Goal: Task Accomplishment & Management: Manage account settings

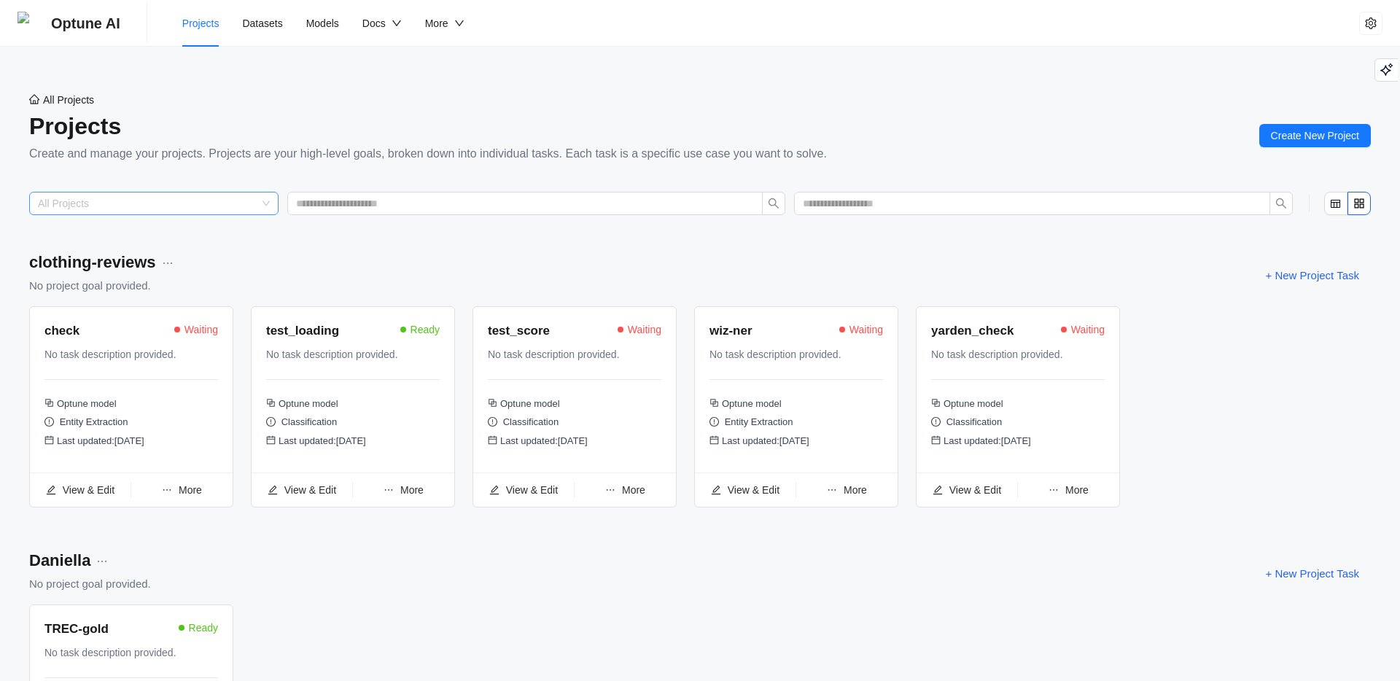
click at [235, 204] on input "search" at bounding box center [147, 203] width 219 height 22
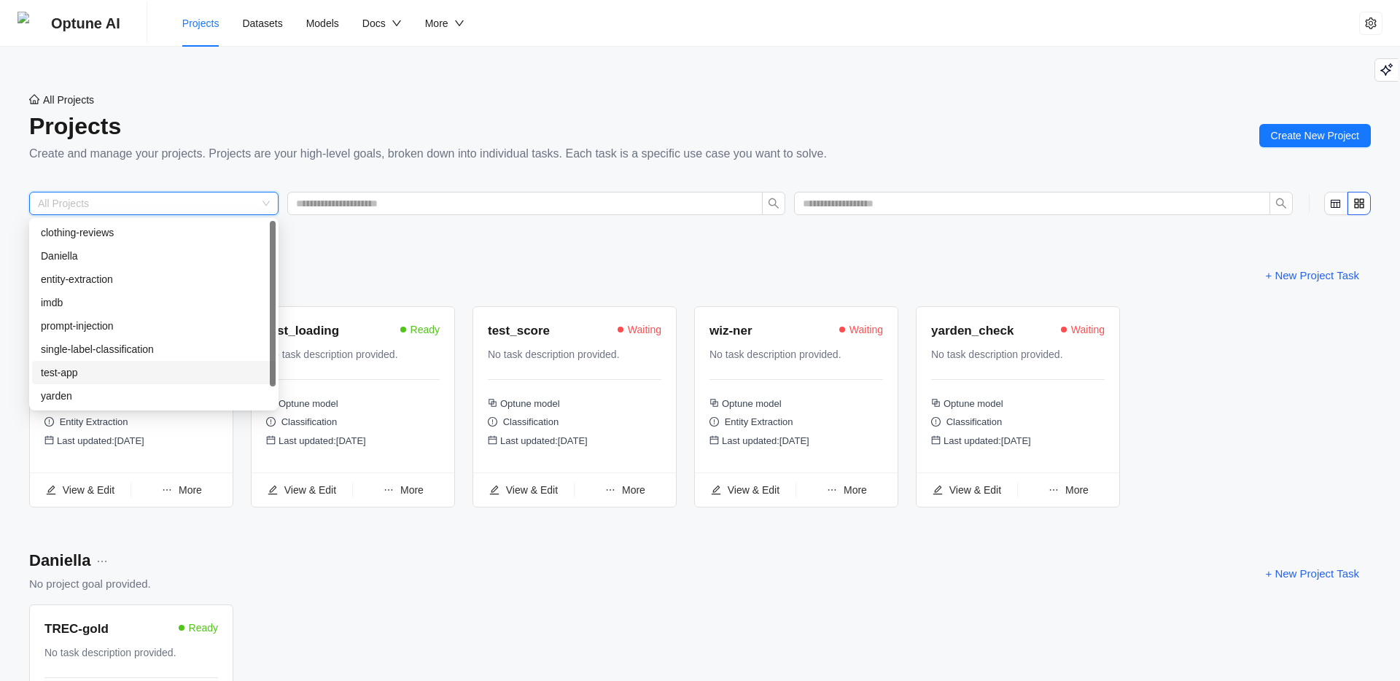
click at [133, 367] on div "test-app" at bounding box center [154, 372] width 226 height 16
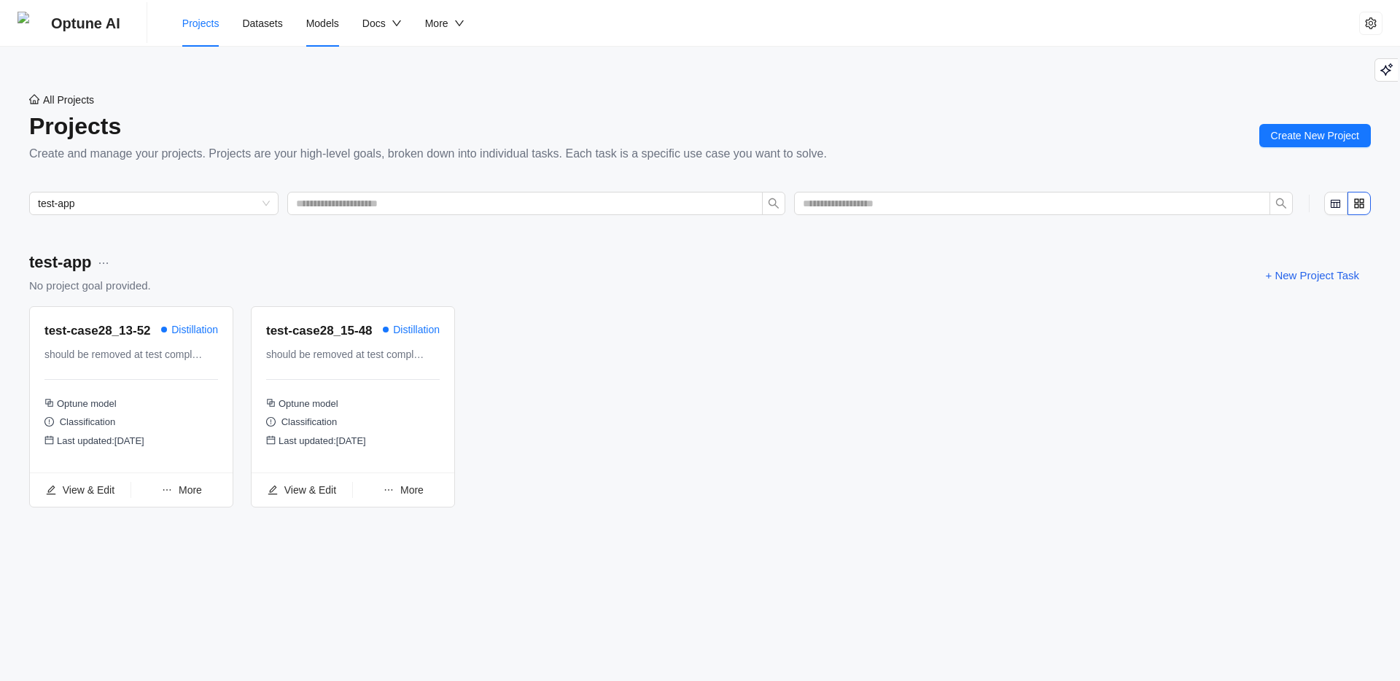
click at [318, 17] on span "Models" at bounding box center [322, 23] width 33 height 12
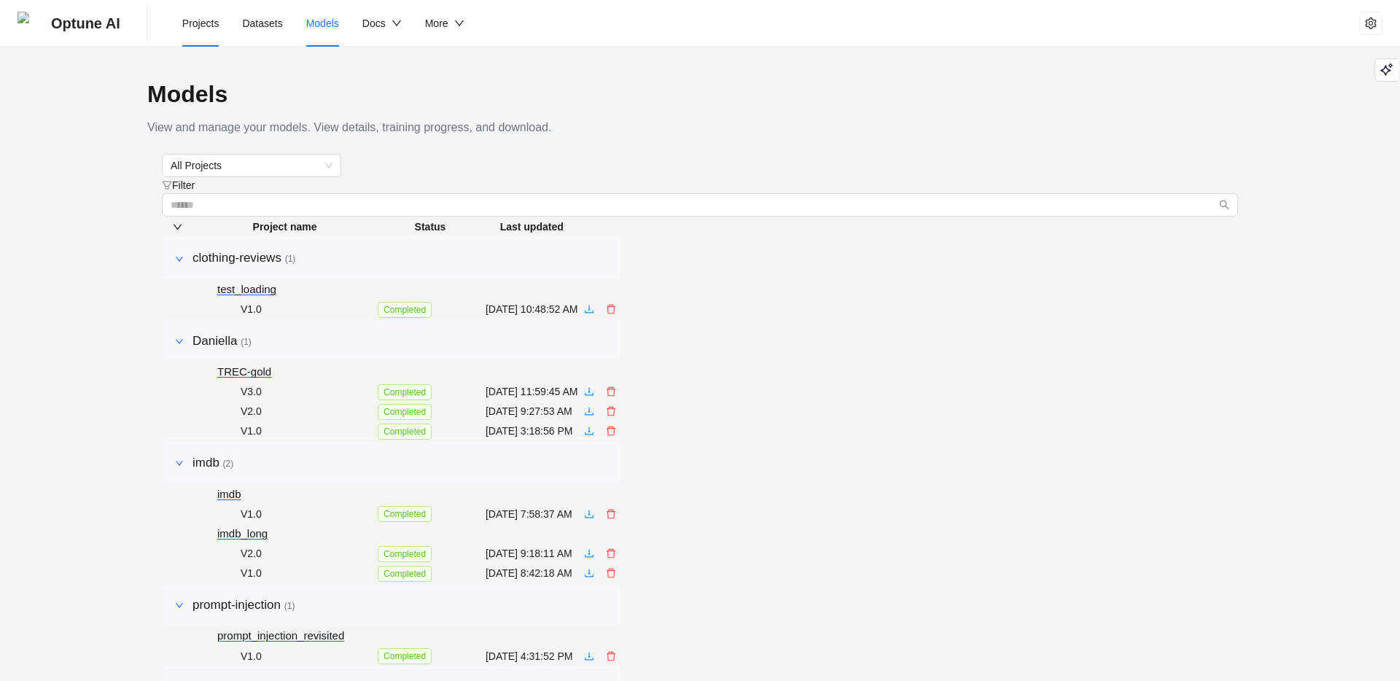
click at [217, 31] on li "Projects" at bounding box center [201, 23] width 61 height 47
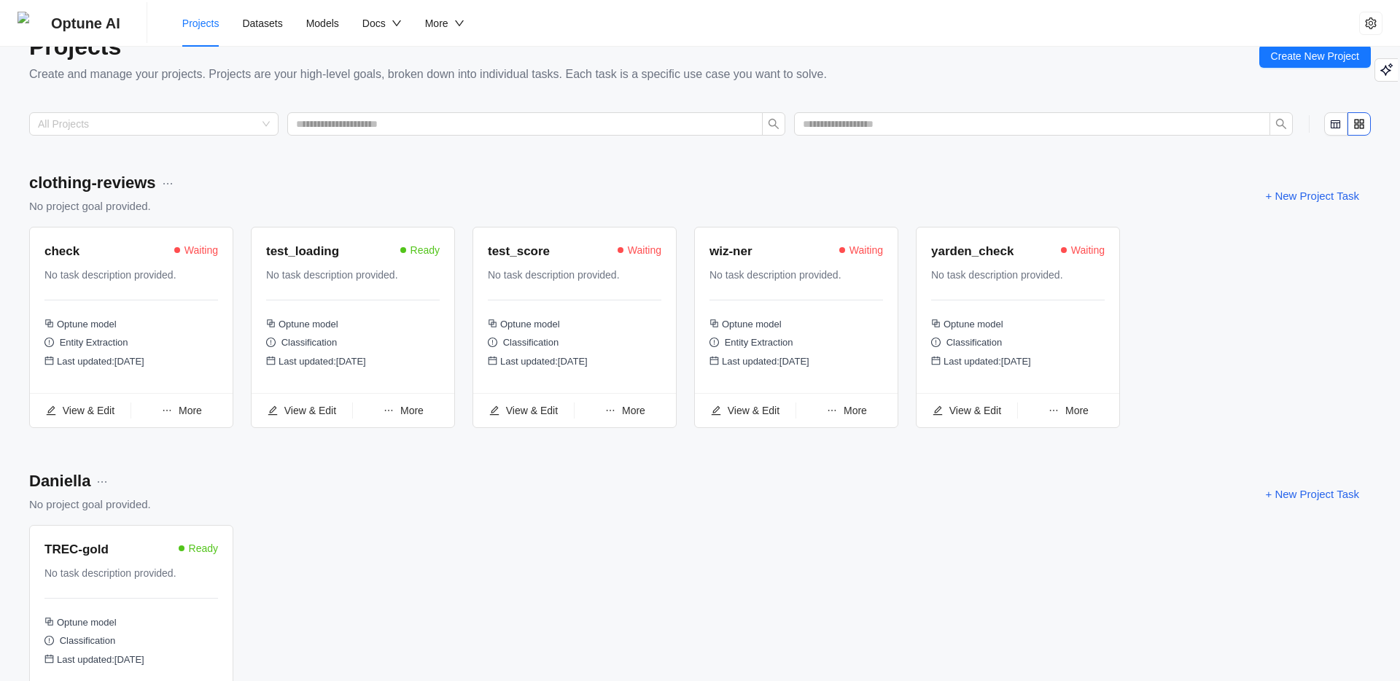
scroll to position [95, 0]
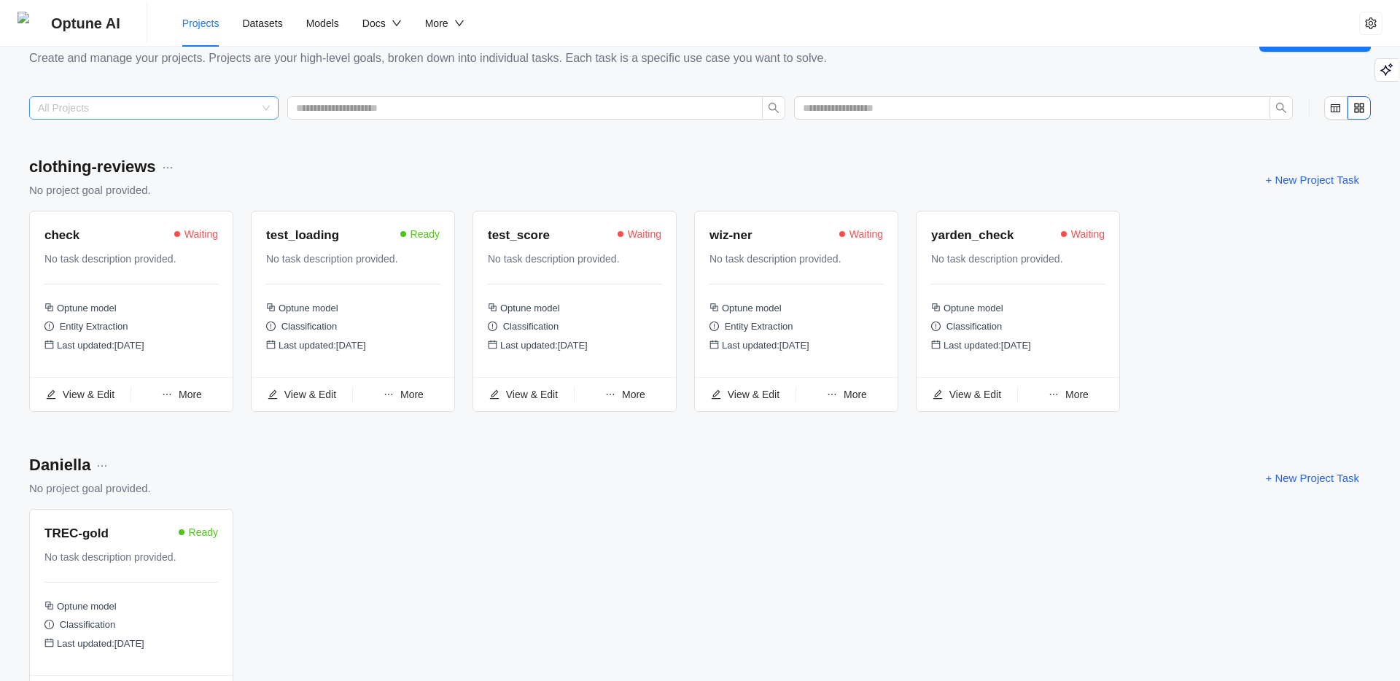
click at [247, 115] on input "search" at bounding box center [147, 108] width 219 height 22
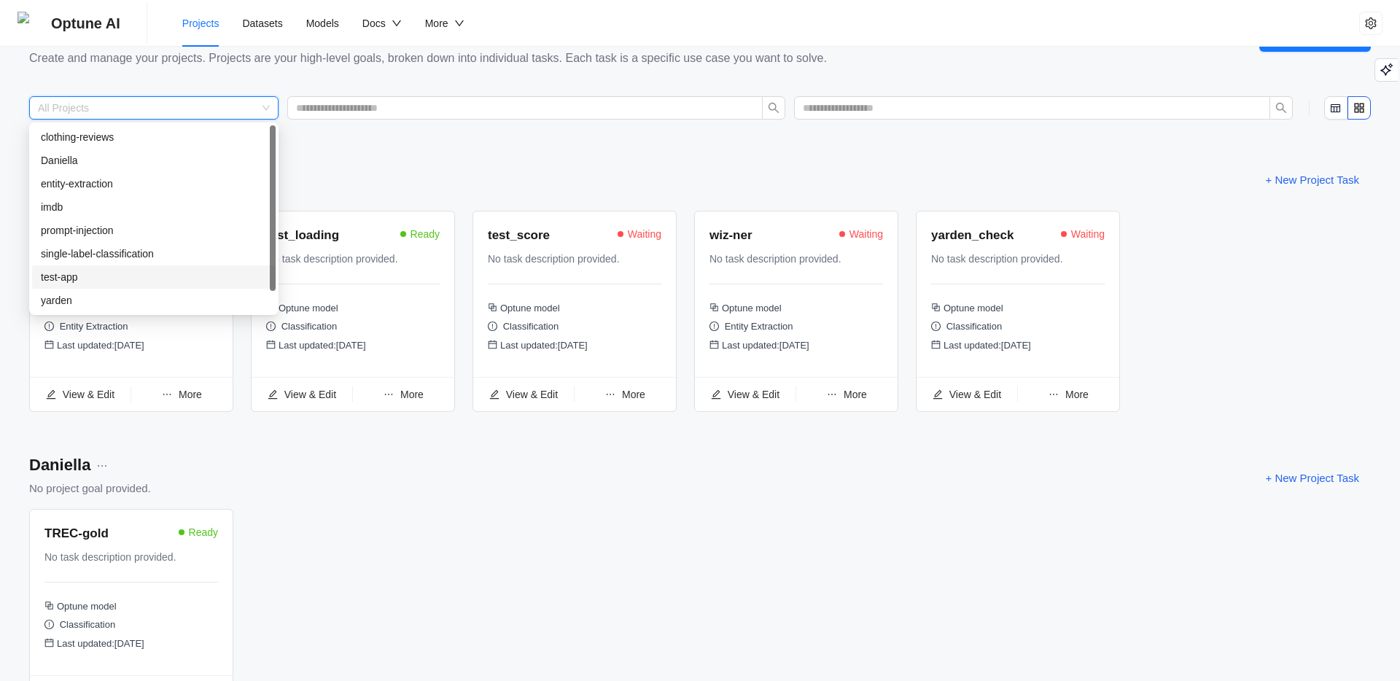
click at [104, 271] on div "test-app" at bounding box center [154, 277] width 226 height 16
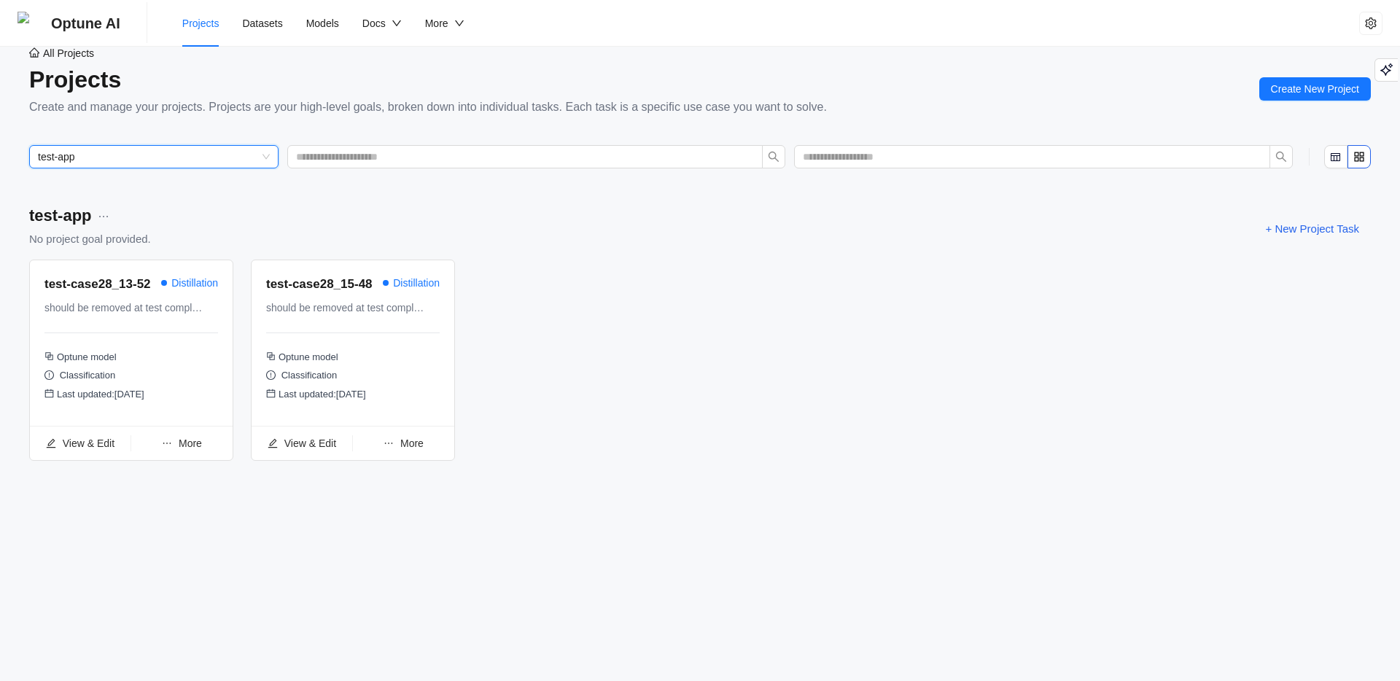
scroll to position [47, 0]
click at [184, 449] on span "More" at bounding box center [190, 443] width 23 height 12
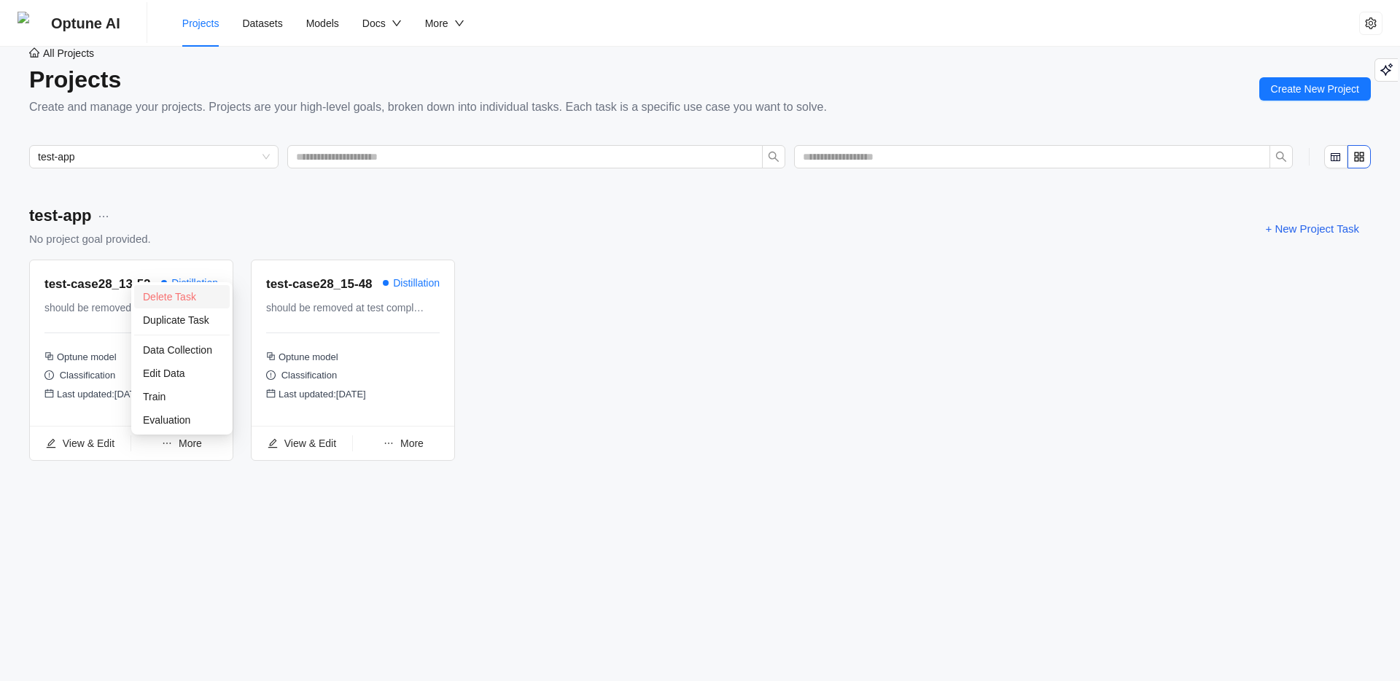
click at [164, 295] on span "Delete Task" at bounding box center [169, 297] width 53 height 12
click at [261, 265] on span "Yes" at bounding box center [254, 264] width 17 height 16
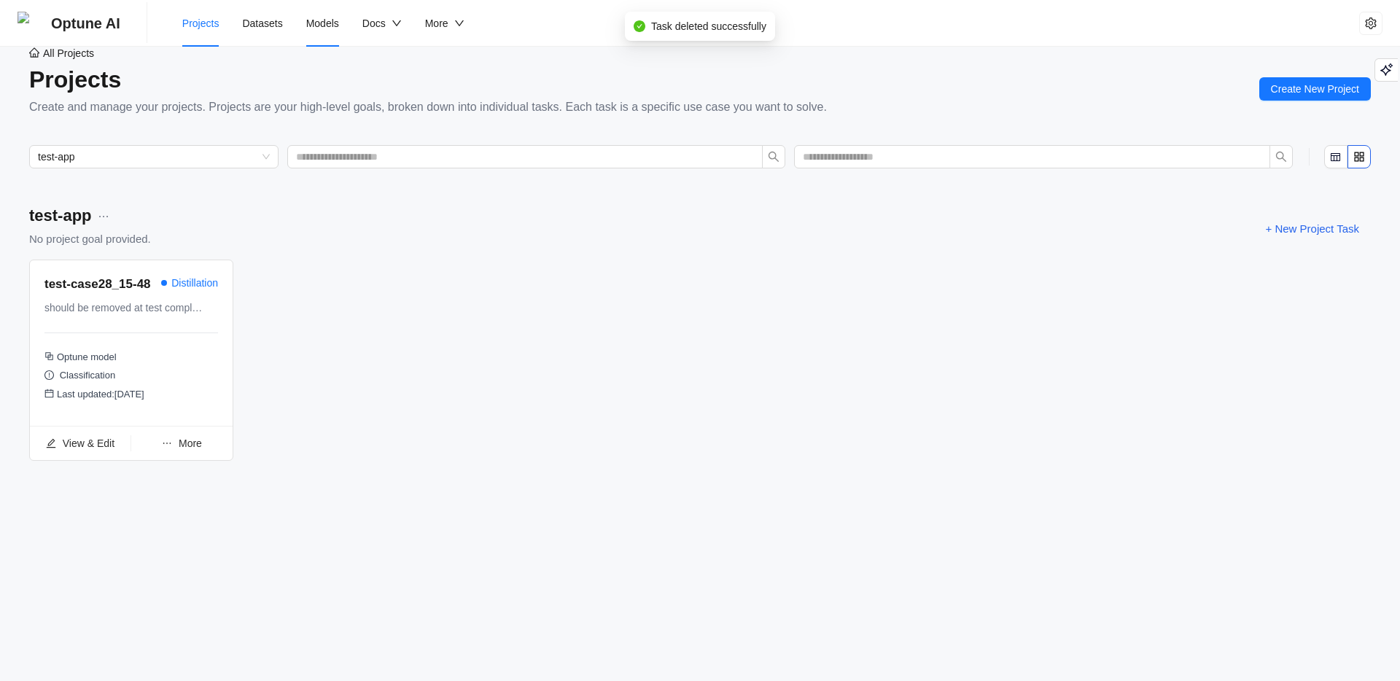
click at [326, 26] on span "Models" at bounding box center [322, 23] width 33 height 12
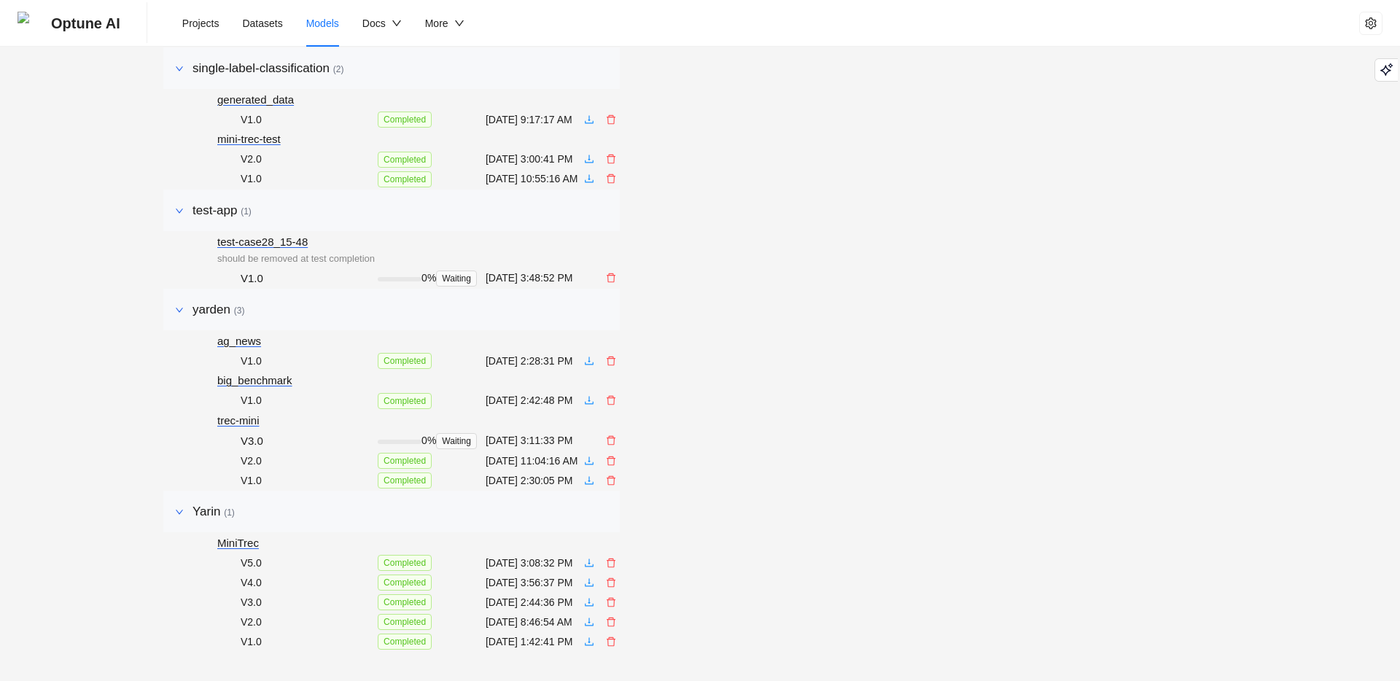
scroll to position [754, 0]
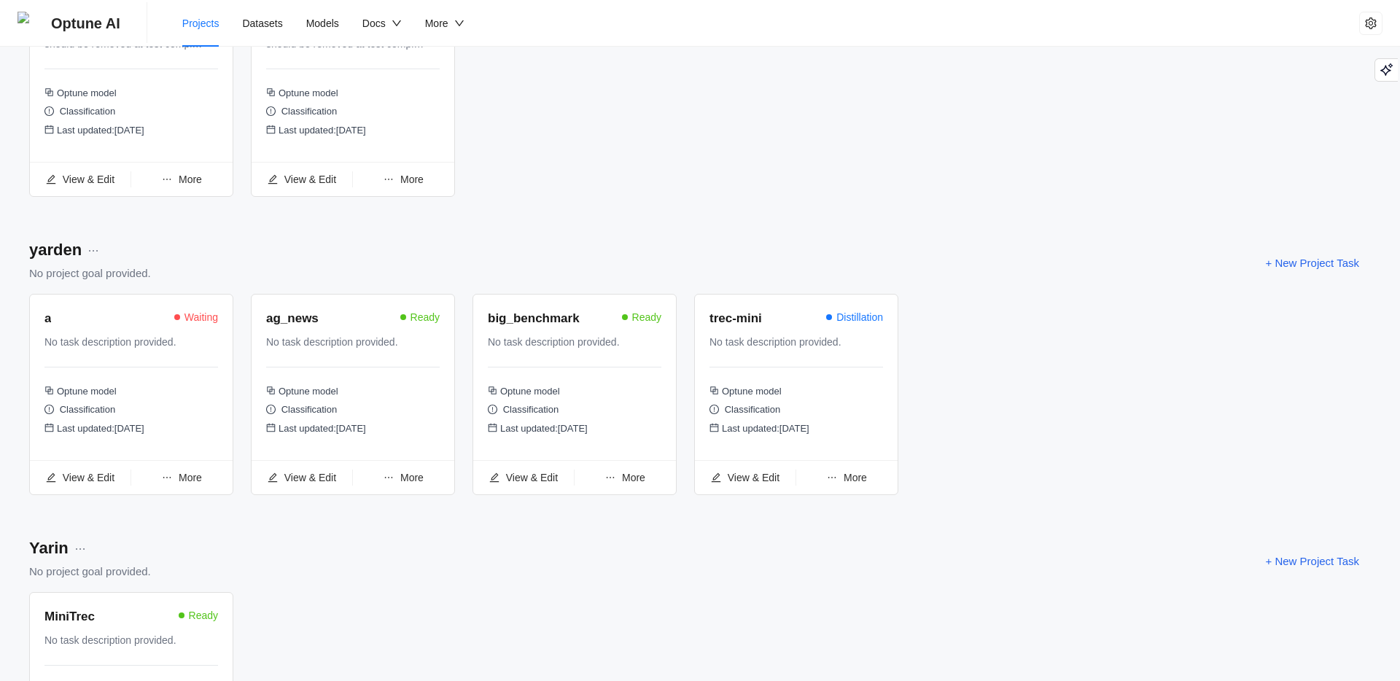
scroll to position [2295, 0]
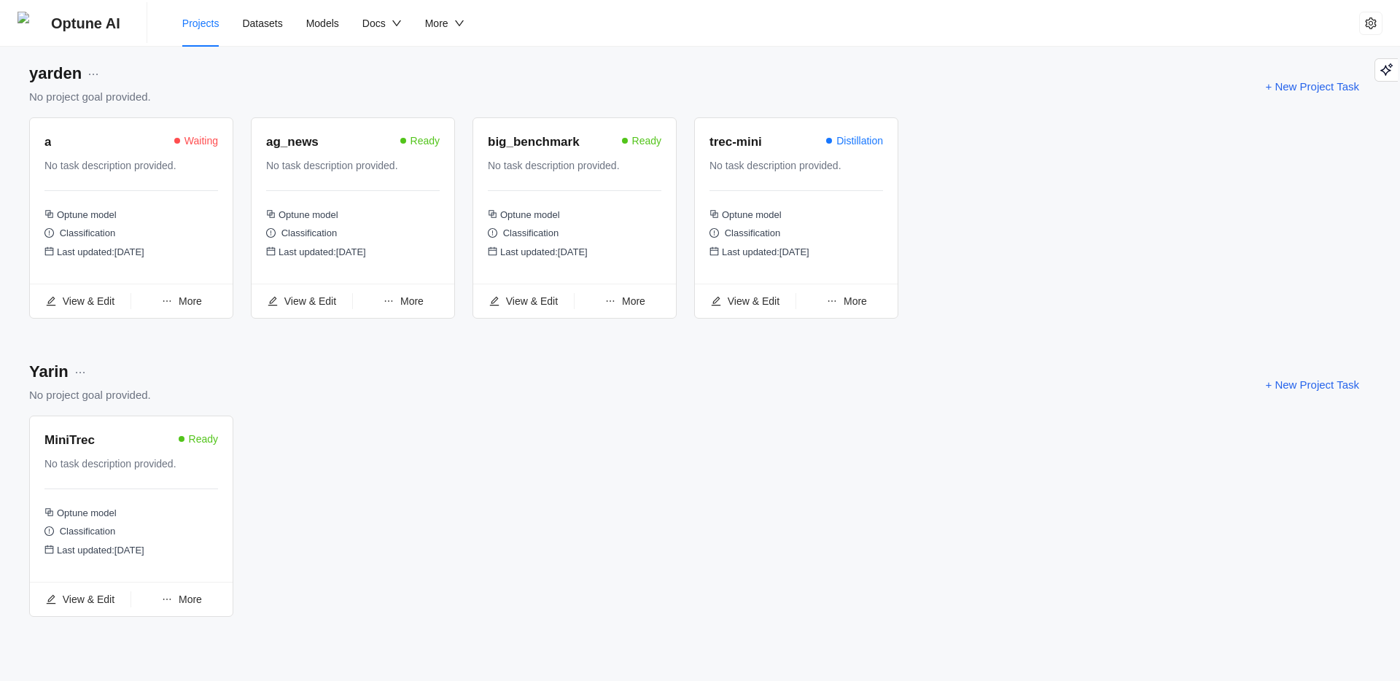
click at [184, 593] on span "More" at bounding box center [190, 599] width 23 height 12
click at [182, 562] on span "Train" at bounding box center [182, 570] width 78 height 16
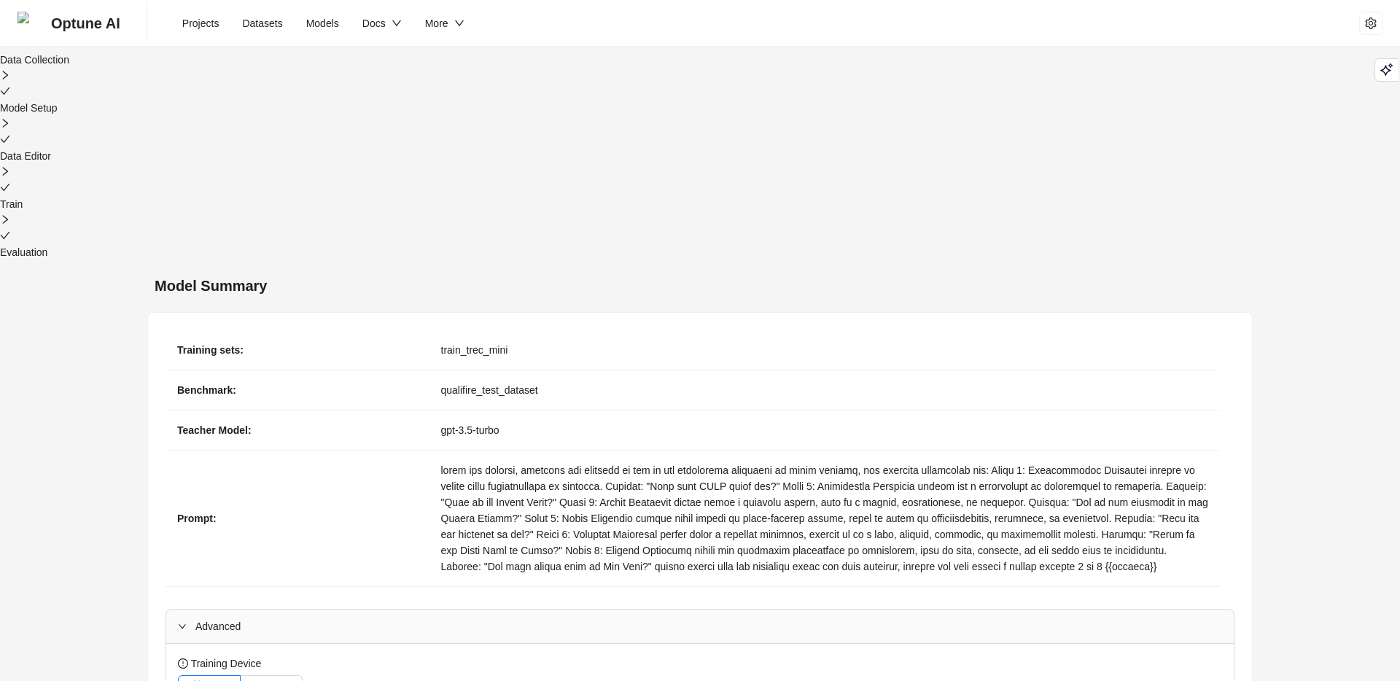
scroll to position [168, 0]
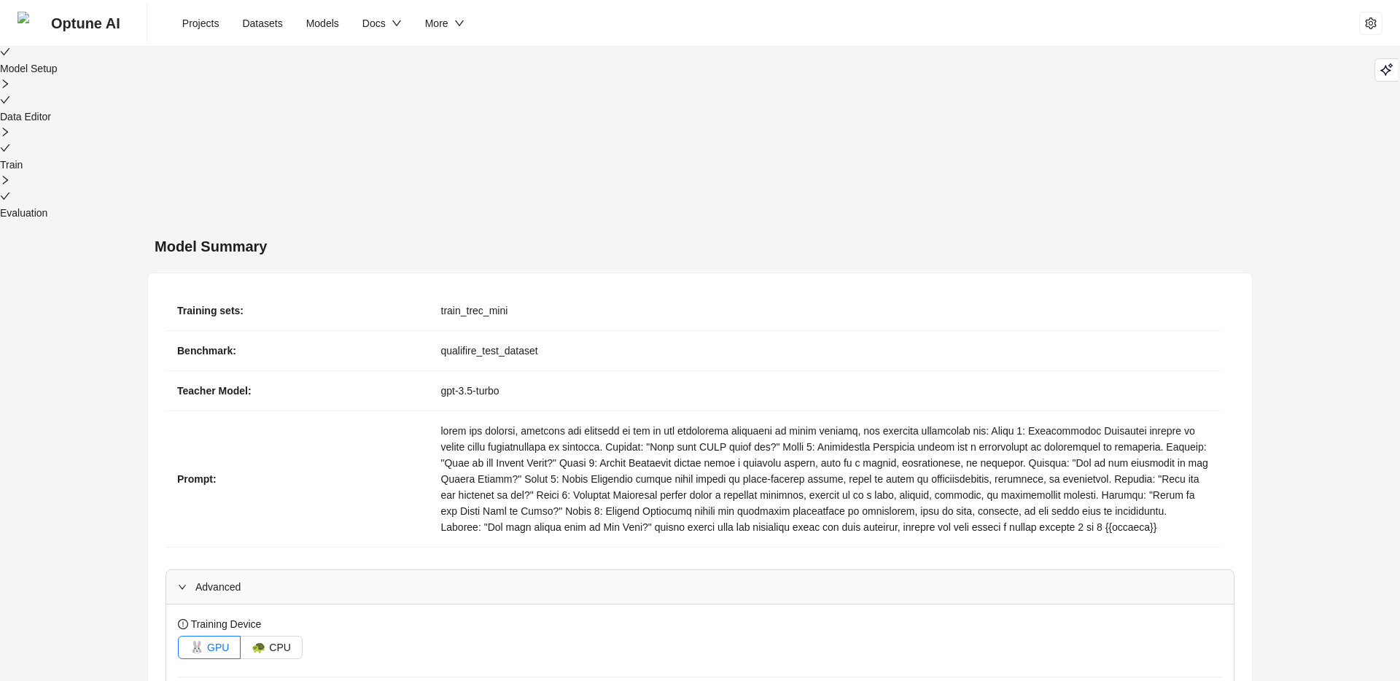
click at [199, 21] on span "Projects" at bounding box center [200, 23] width 37 height 12
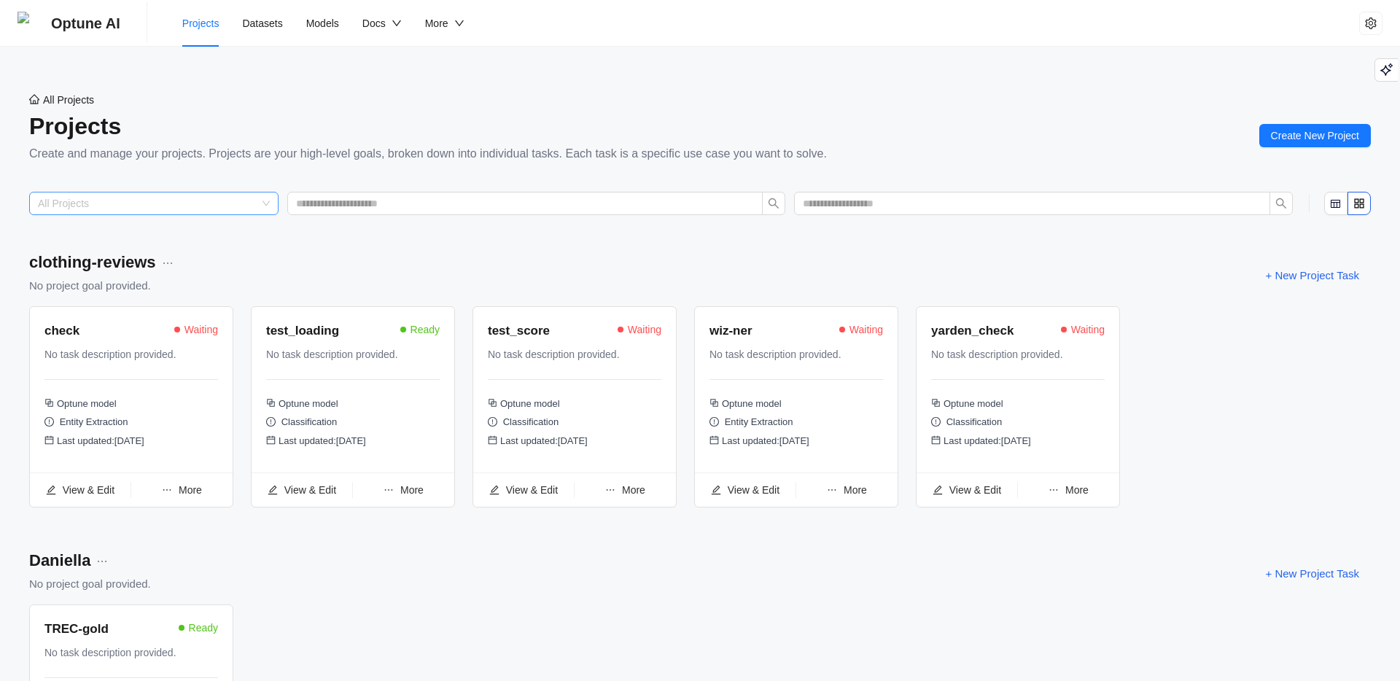
click at [190, 208] on input "search" at bounding box center [147, 203] width 219 height 22
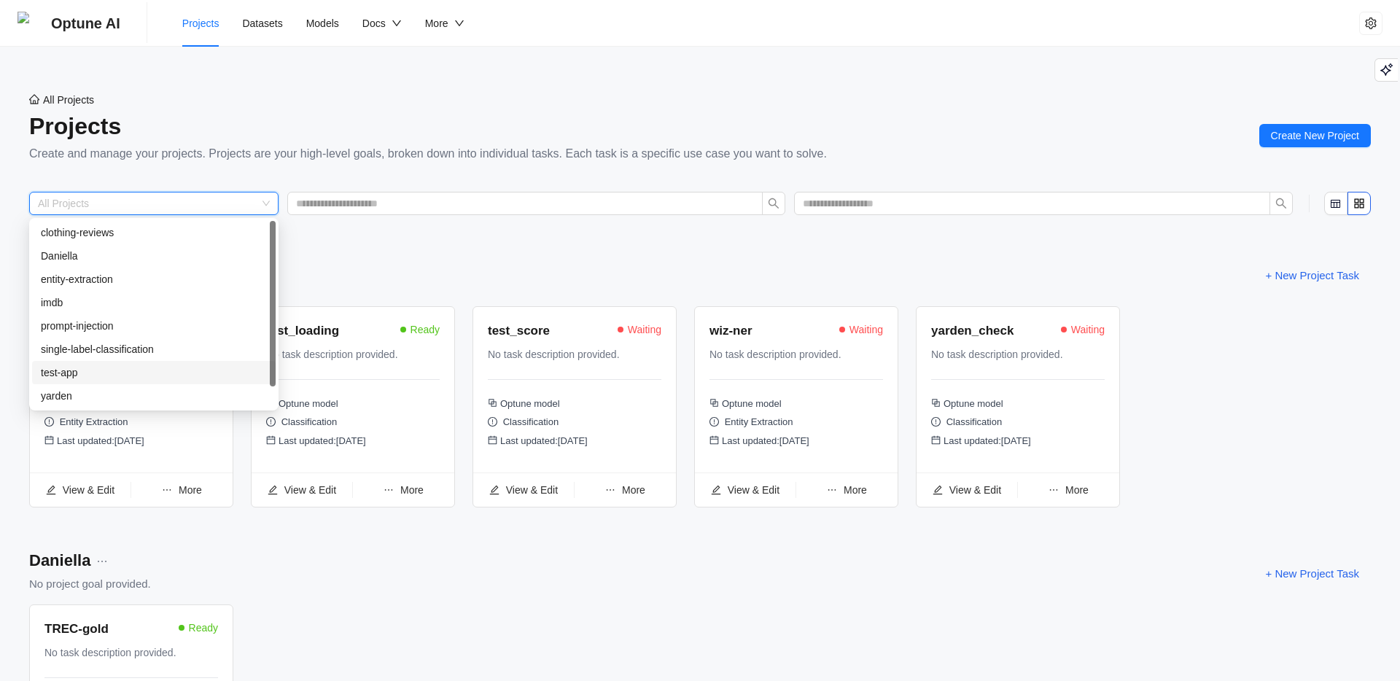
click at [117, 370] on div "test-app" at bounding box center [154, 372] width 226 height 16
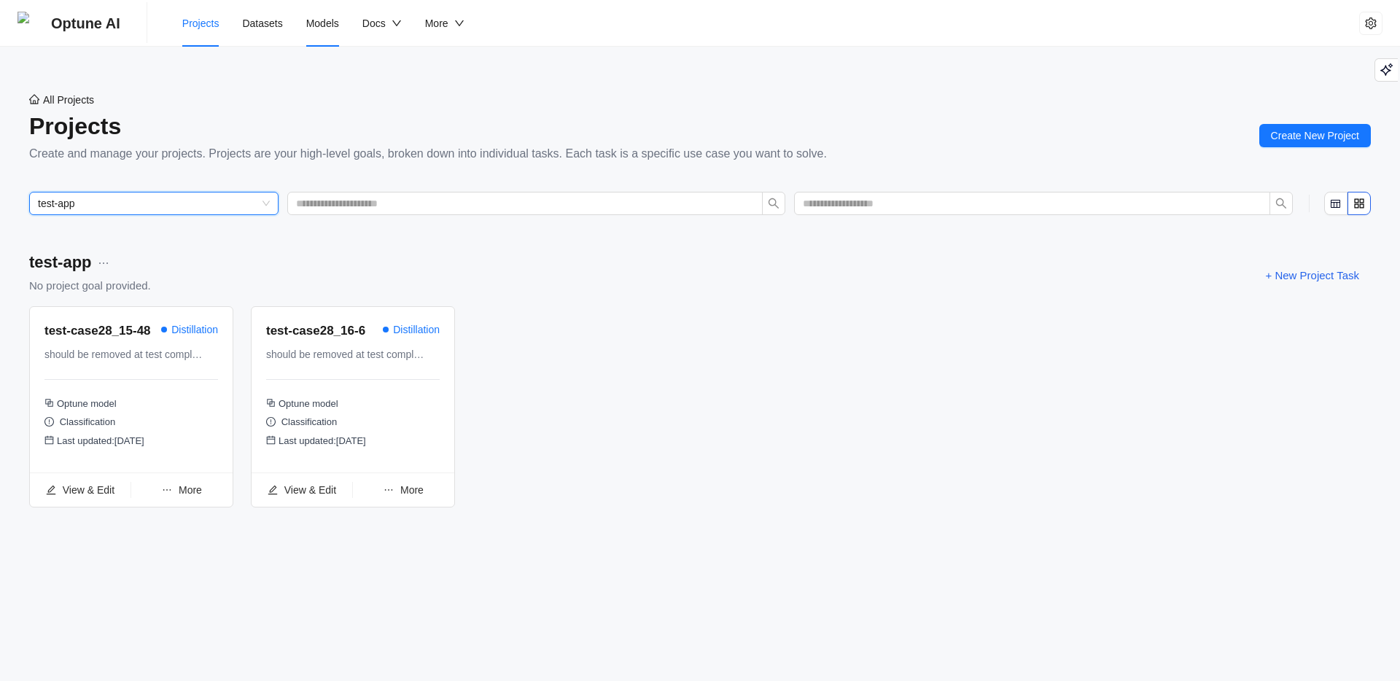
click at [316, 27] on span "Models" at bounding box center [322, 23] width 33 height 12
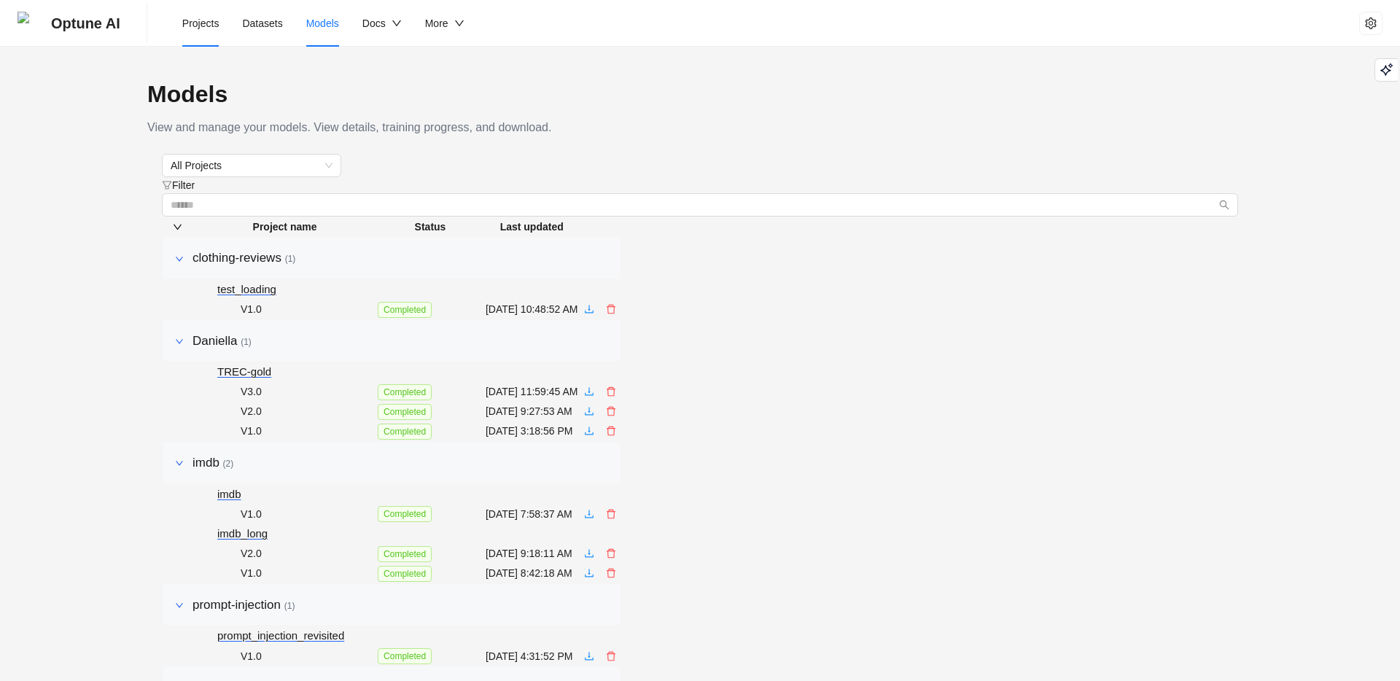
click at [200, 24] on span "Projects" at bounding box center [200, 23] width 37 height 12
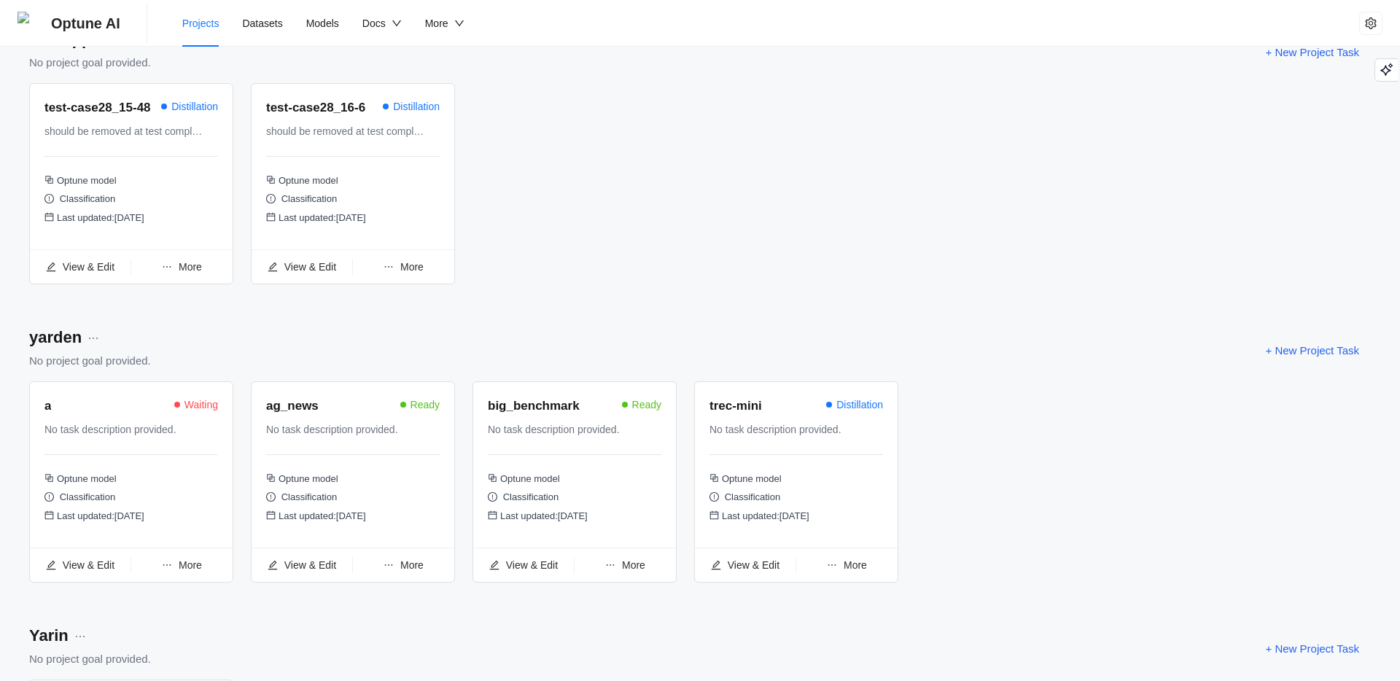
scroll to position [2083, 0]
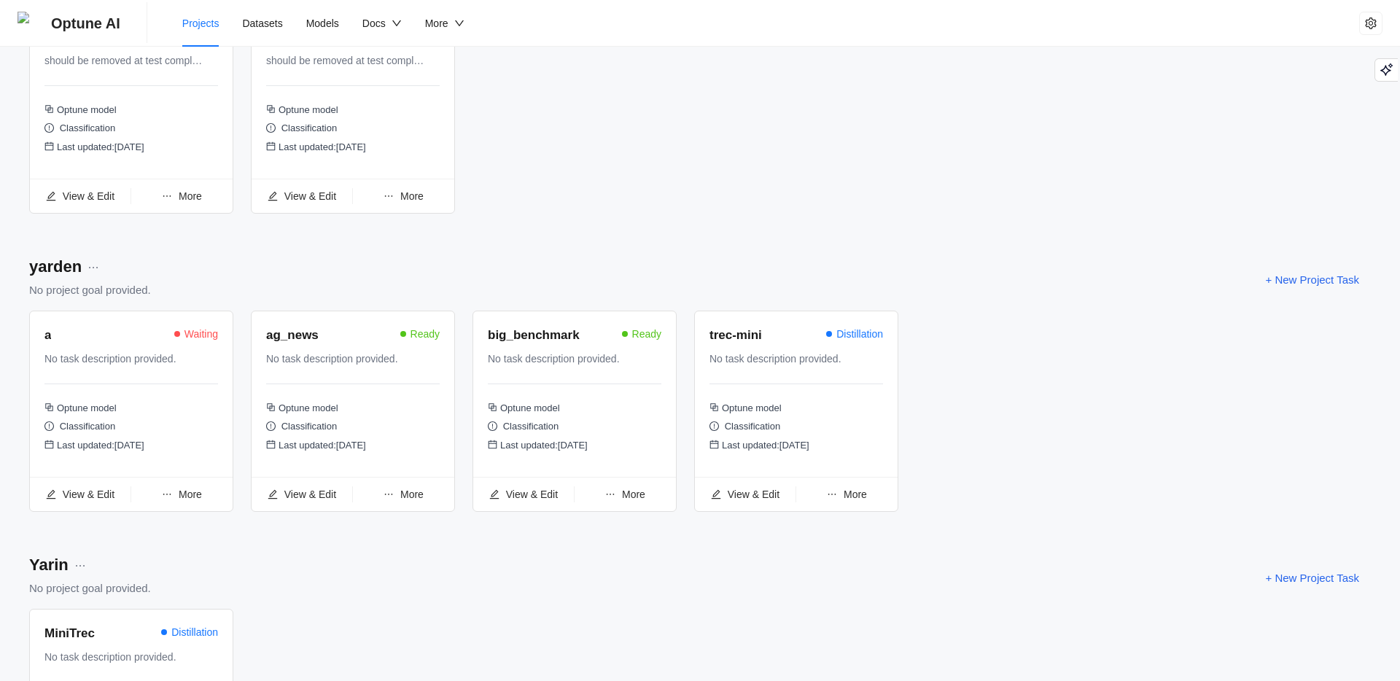
click at [194, 202] on span "More" at bounding box center [190, 196] width 23 height 12
click at [663, 181] on div "test-case28_15-48 Distillation should be removed at test completion Optune mode…" at bounding box center [699, 119] width 1341 height 214
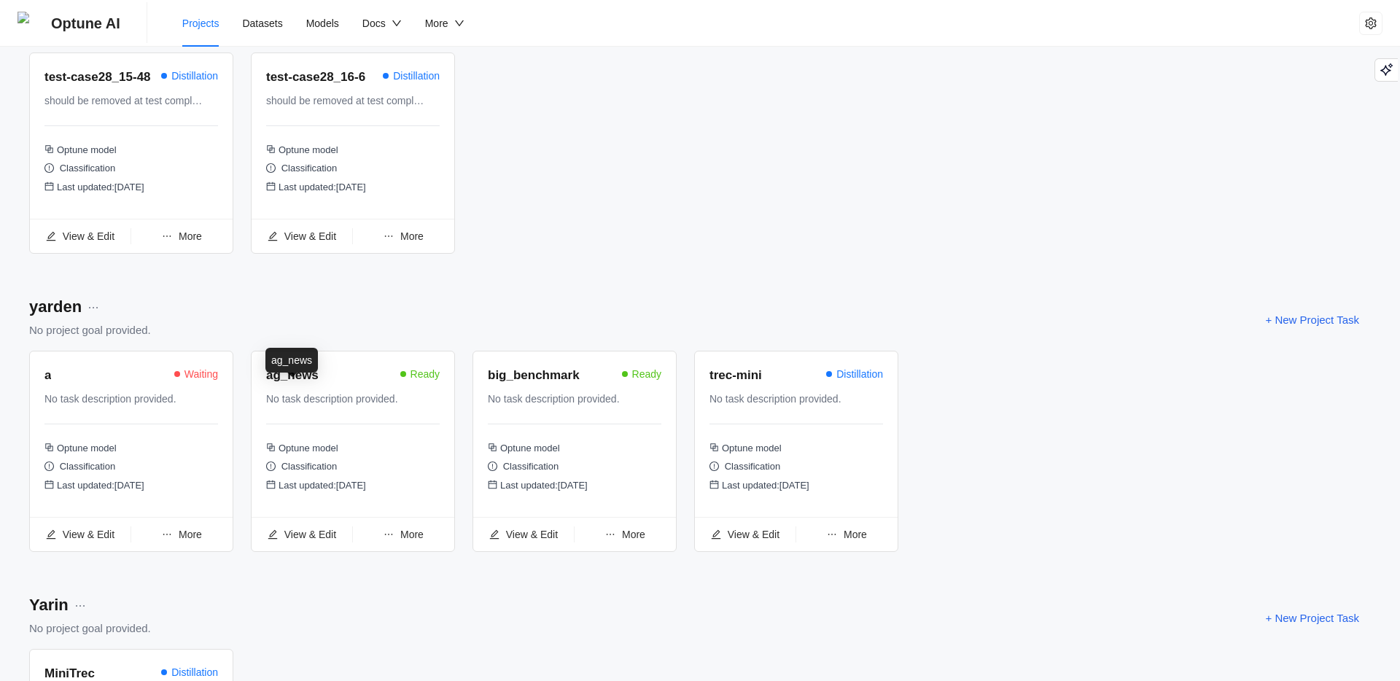
scroll to position [2039, 0]
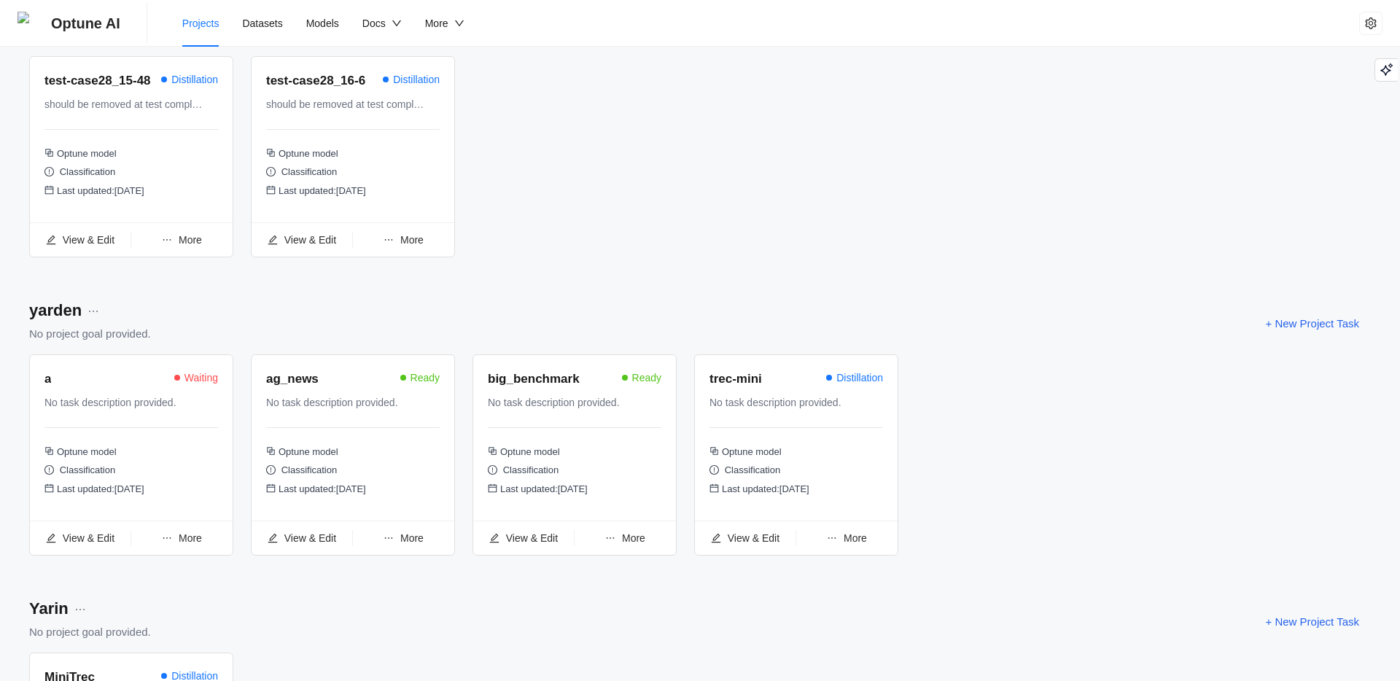
click at [192, 246] on span "More" at bounding box center [190, 240] width 23 height 12
click at [175, 108] on span "Delete Task" at bounding box center [169, 107] width 53 height 12
click at [255, 70] on span "Yes" at bounding box center [254, 74] width 17 height 16
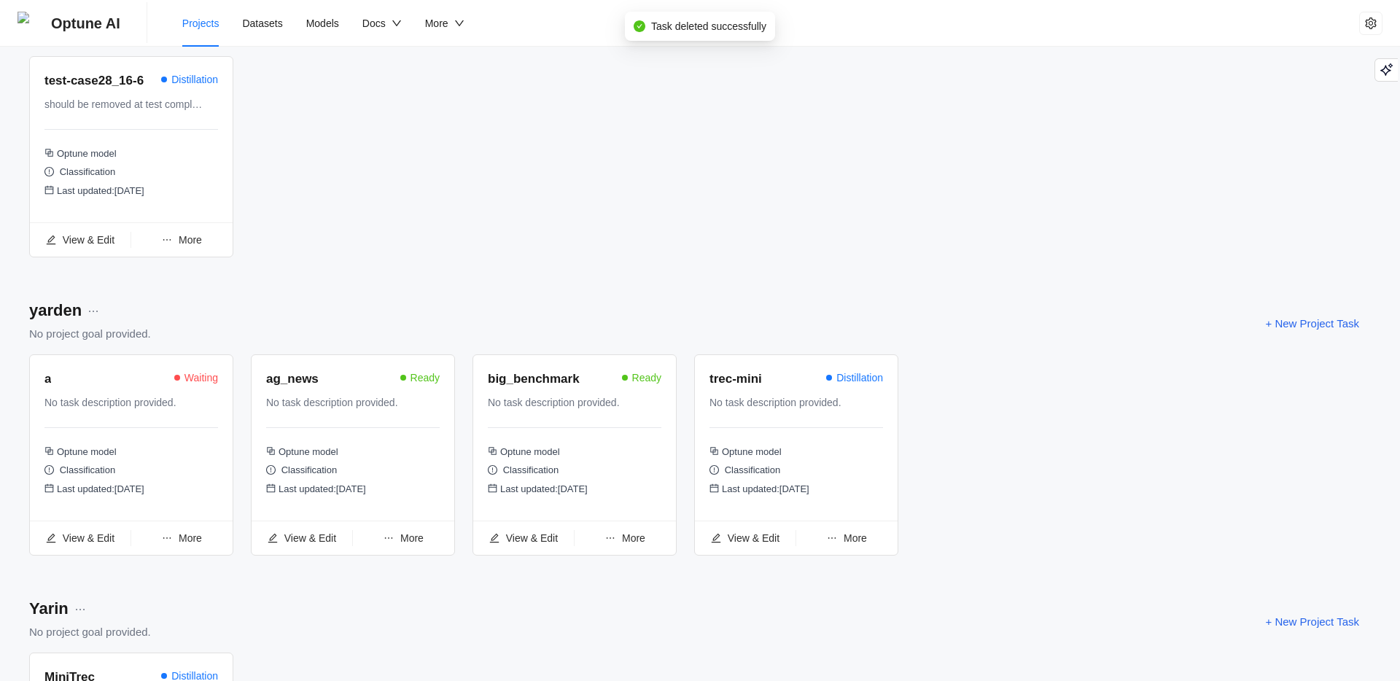
click at [190, 246] on span "More" at bounding box center [190, 240] width 23 height 12
click at [185, 105] on span "Delete Task" at bounding box center [169, 107] width 53 height 12
click at [263, 77] on span "Yes" at bounding box center [254, 74] width 17 height 16
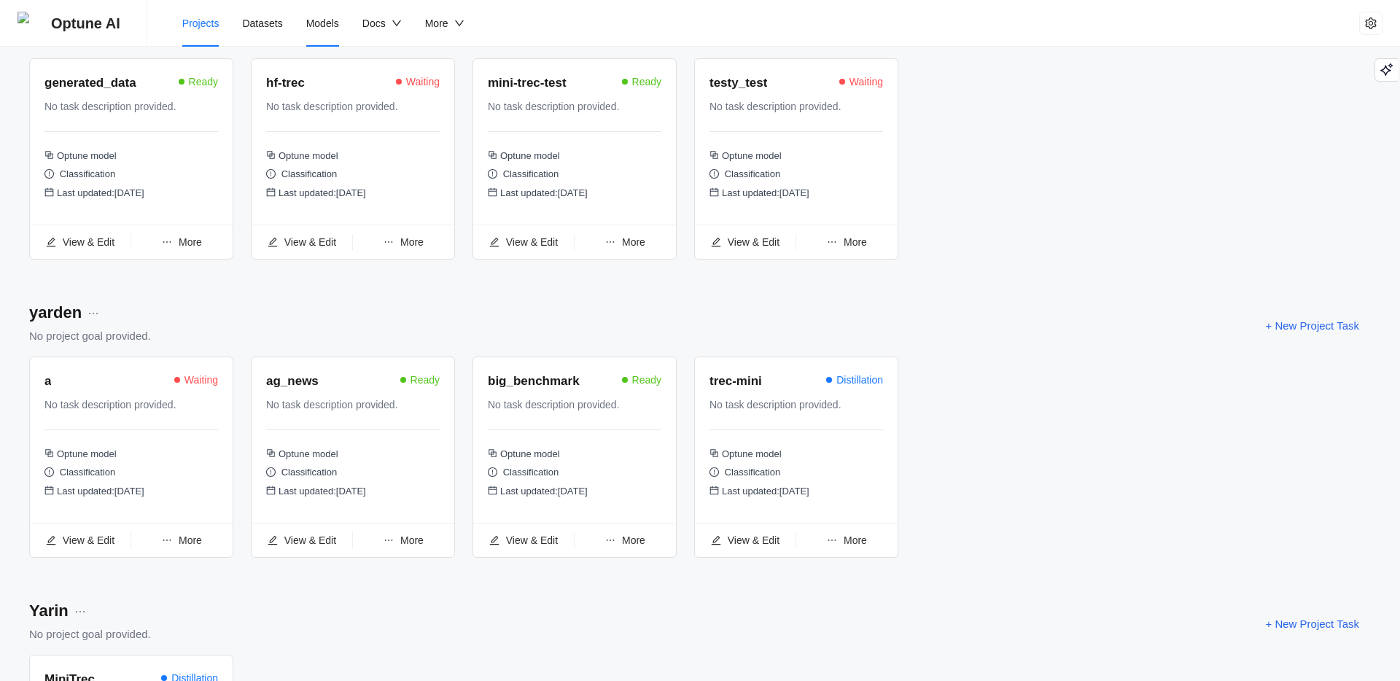
click at [330, 30] on li "Models" at bounding box center [322, 23] width 56 height 47
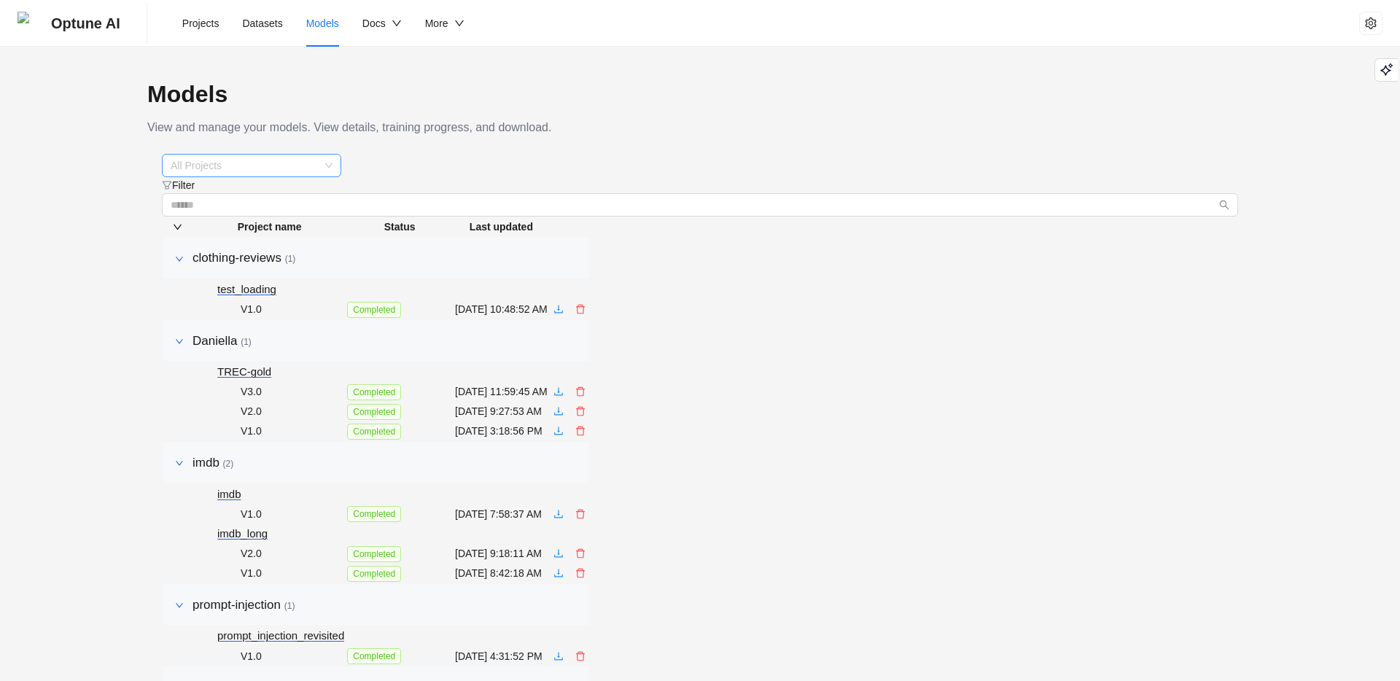
click at [319, 160] on span "All Projects" at bounding box center [252, 166] width 162 height 22
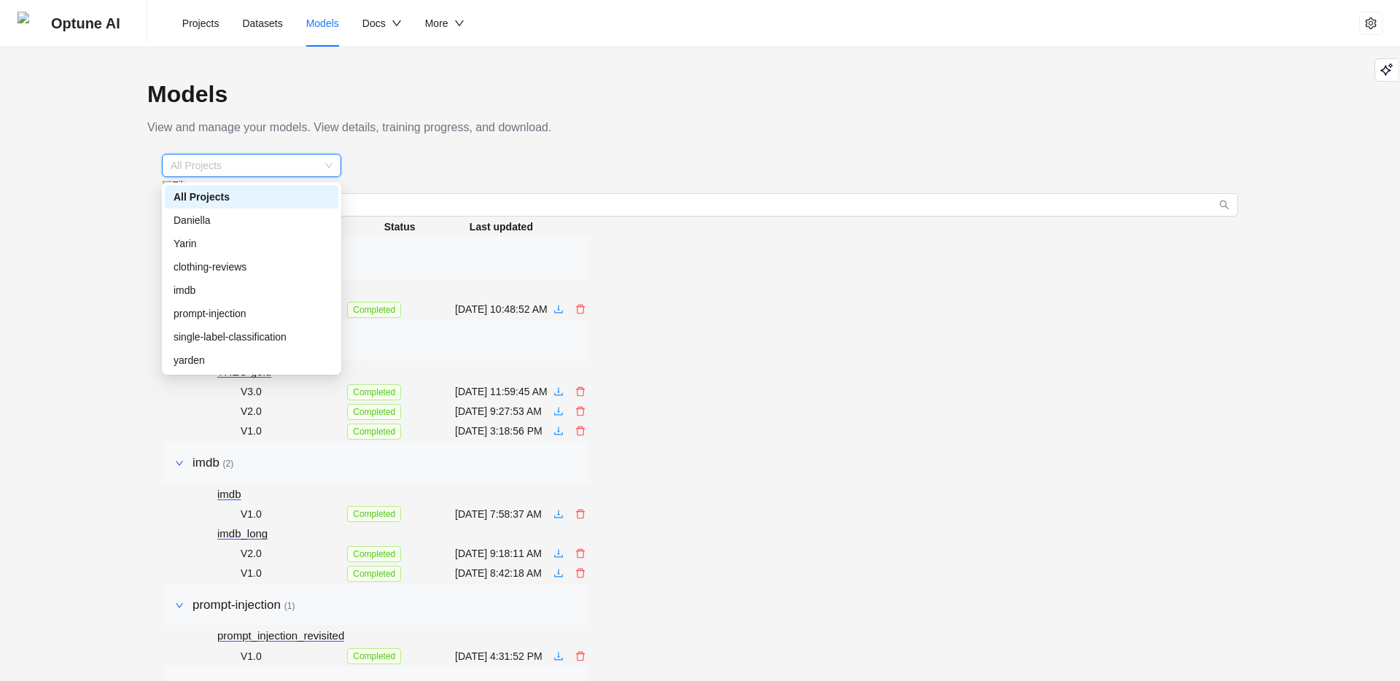
click at [341, 130] on div "Models View and manage your models. View details, training progress, and downlo…" at bounding box center [700, 634] width 1120 height 1116
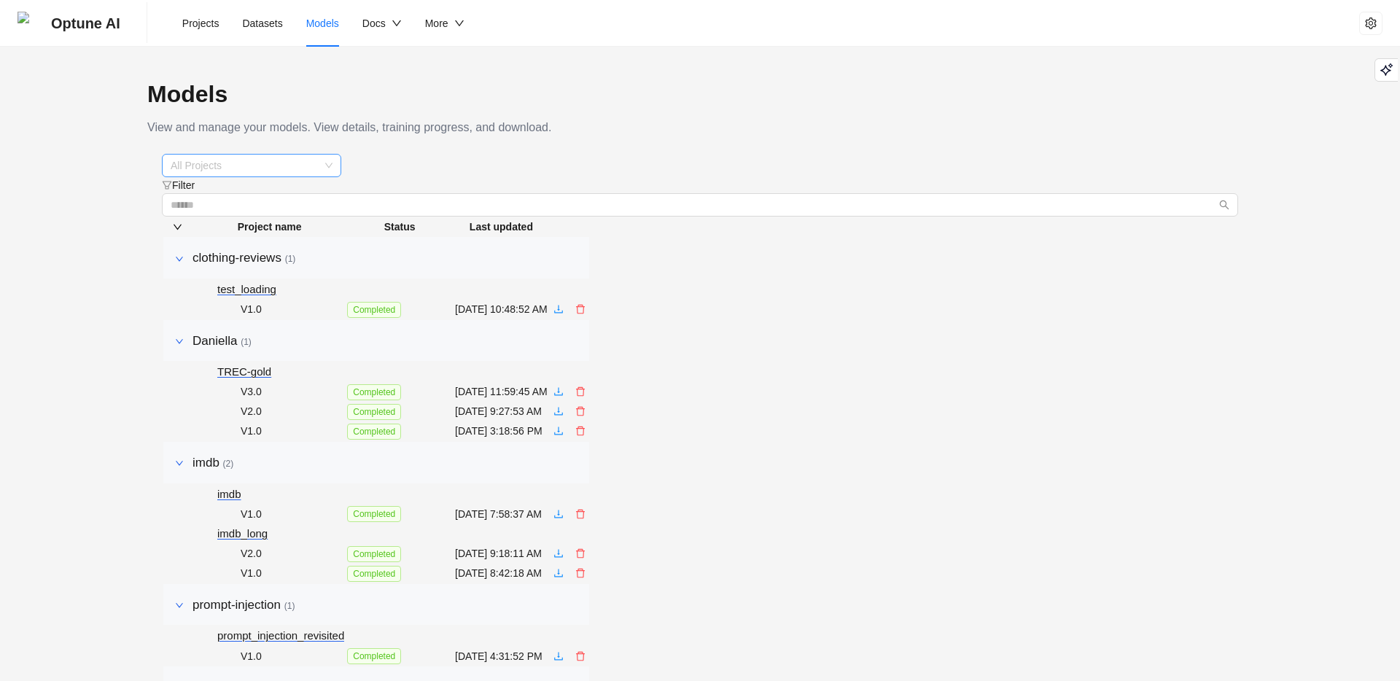
click at [310, 163] on span "All Projects" at bounding box center [252, 166] width 162 height 22
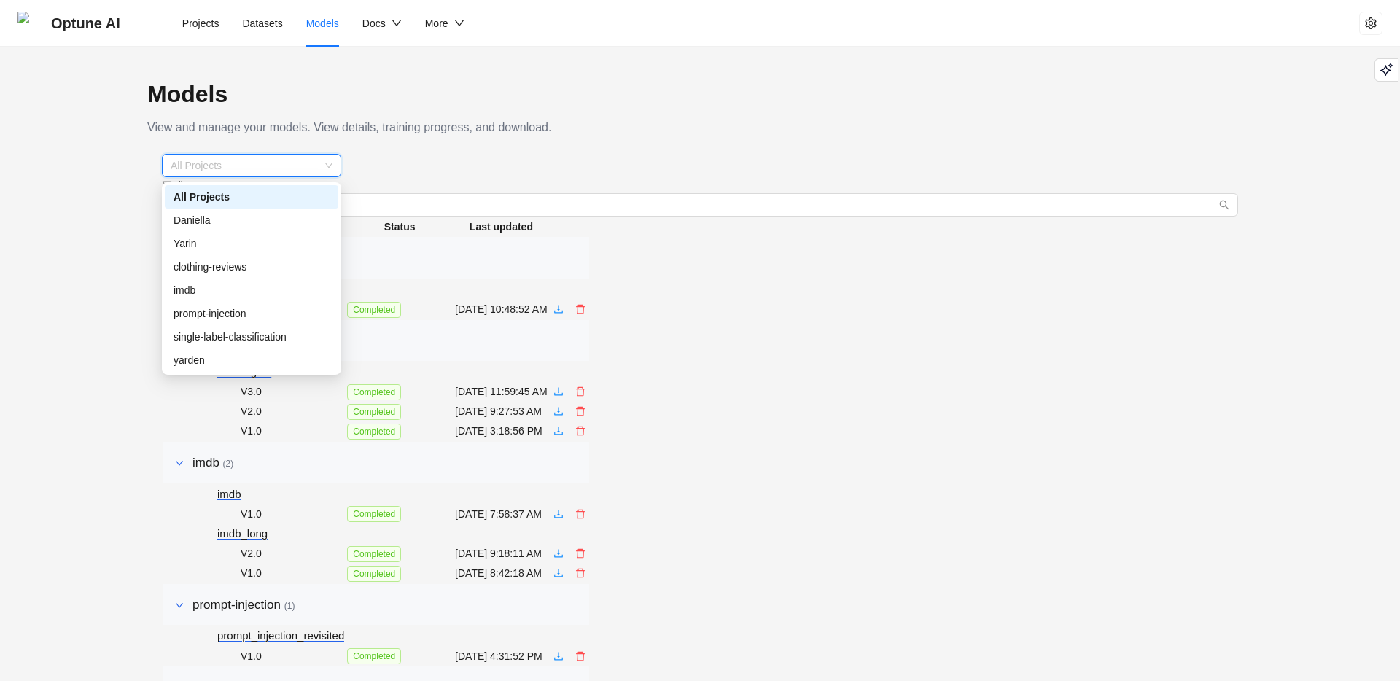
click at [478, 97] on h1 "Models" at bounding box center [699, 94] width 1105 height 36
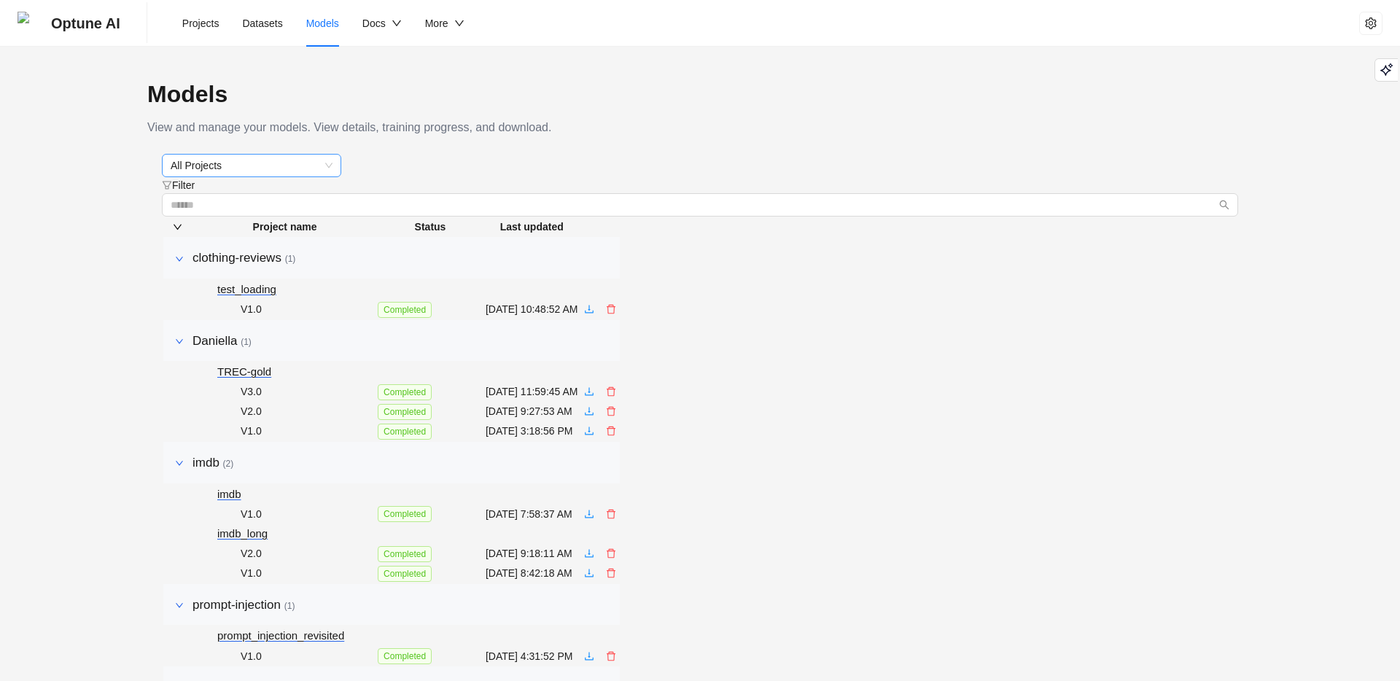
click at [273, 167] on span "All Projects" at bounding box center [252, 166] width 162 height 22
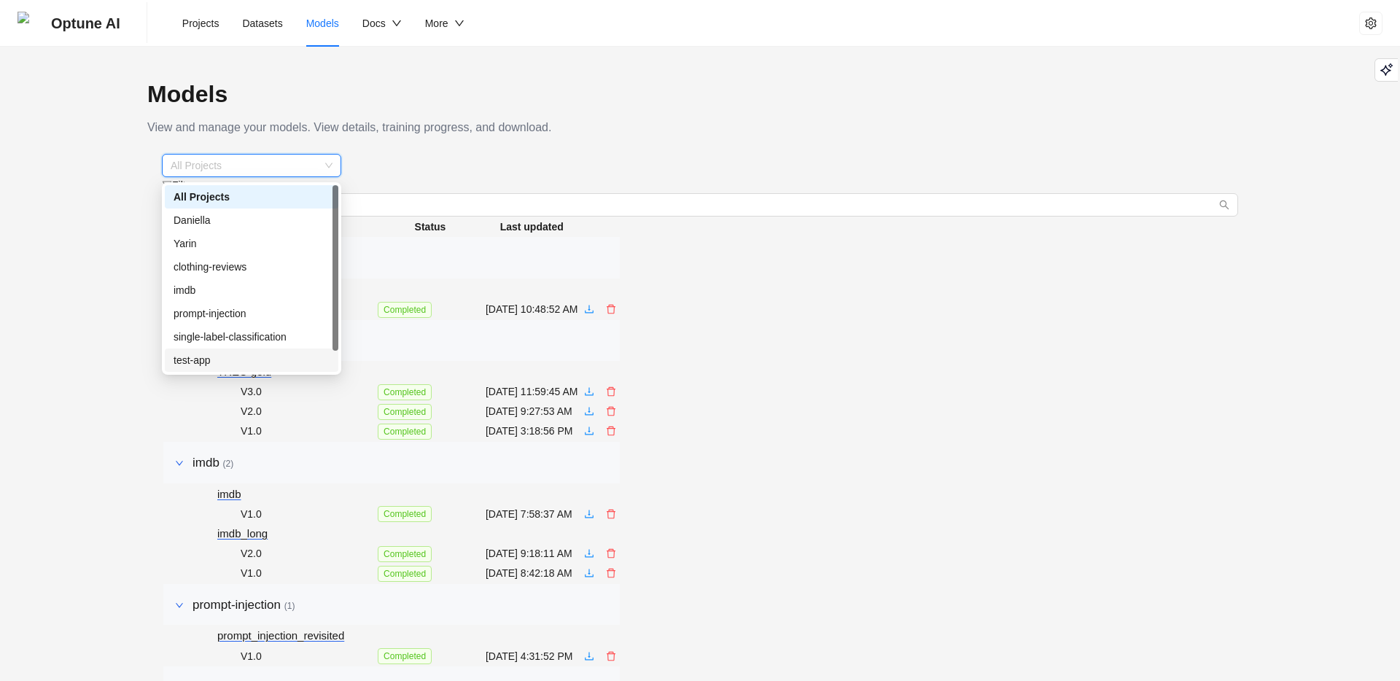
click at [217, 356] on div "test-app" at bounding box center [251, 360] width 156 height 16
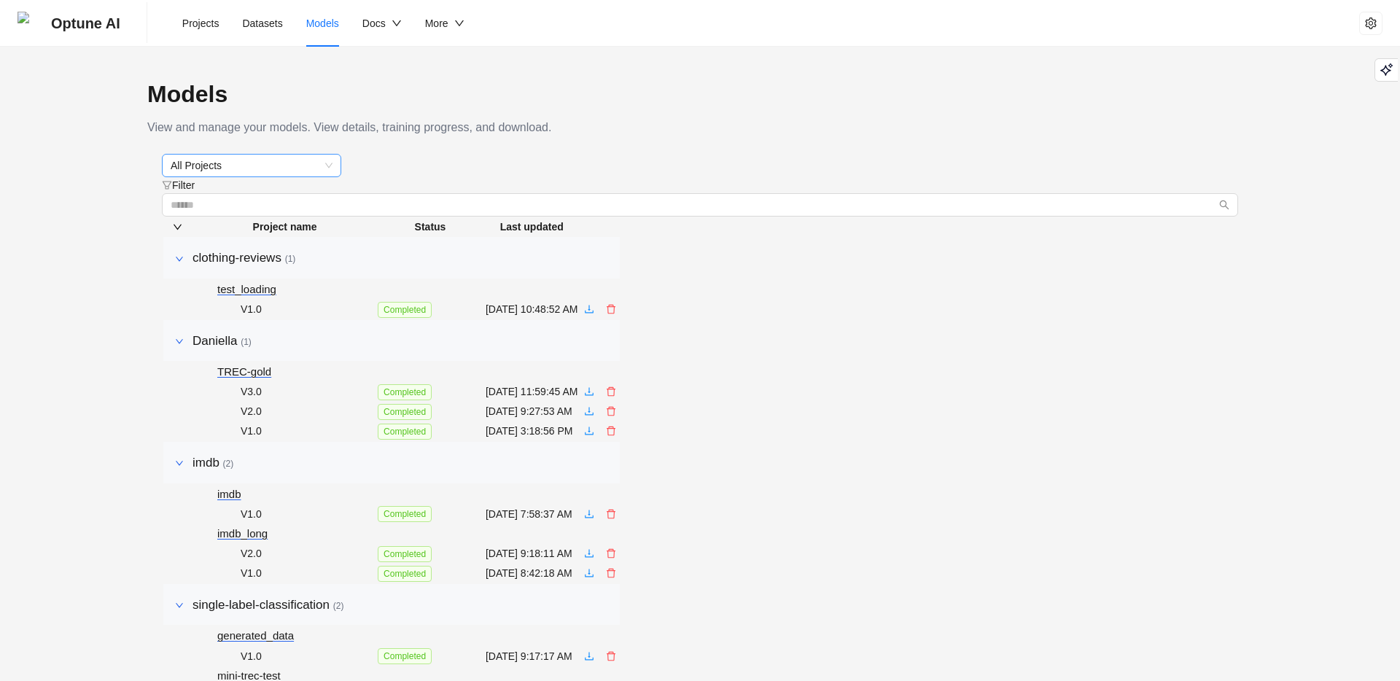
click at [303, 167] on span "All Projects" at bounding box center [252, 166] width 162 height 22
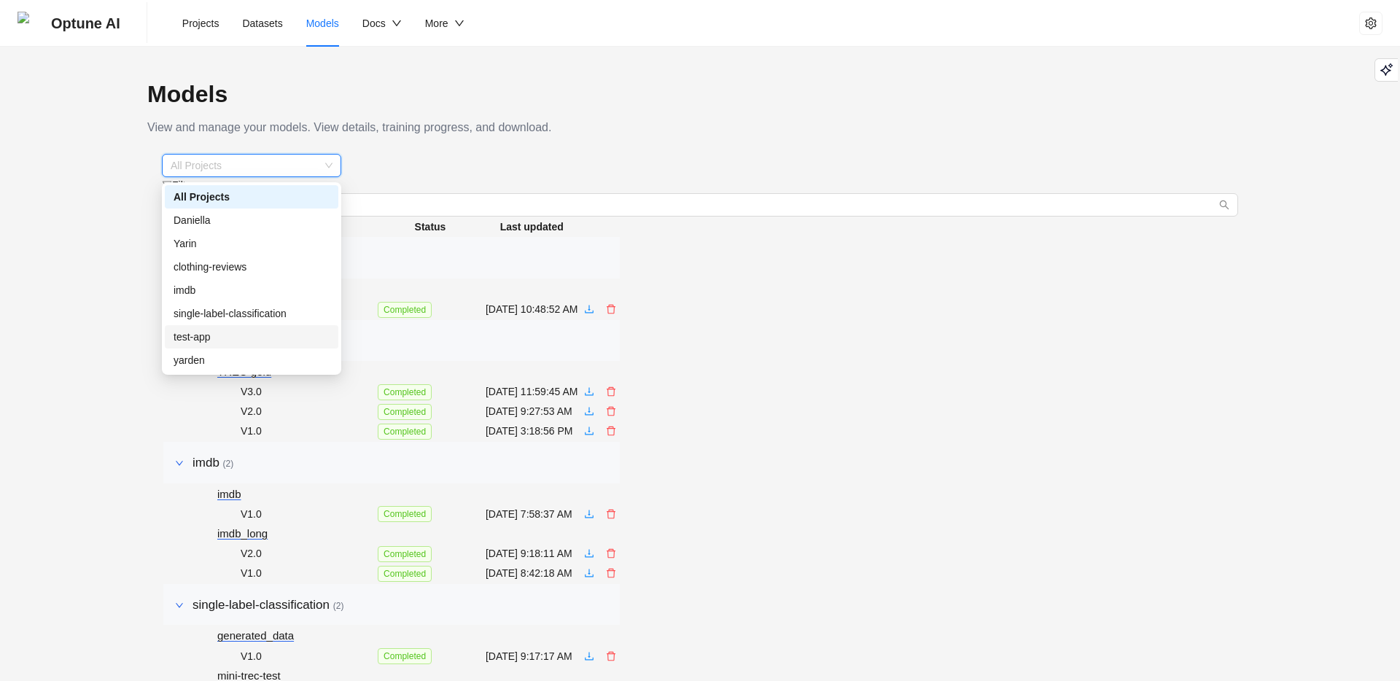
click at [232, 341] on div "test-app" at bounding box center [251, 337] width 156 height 16
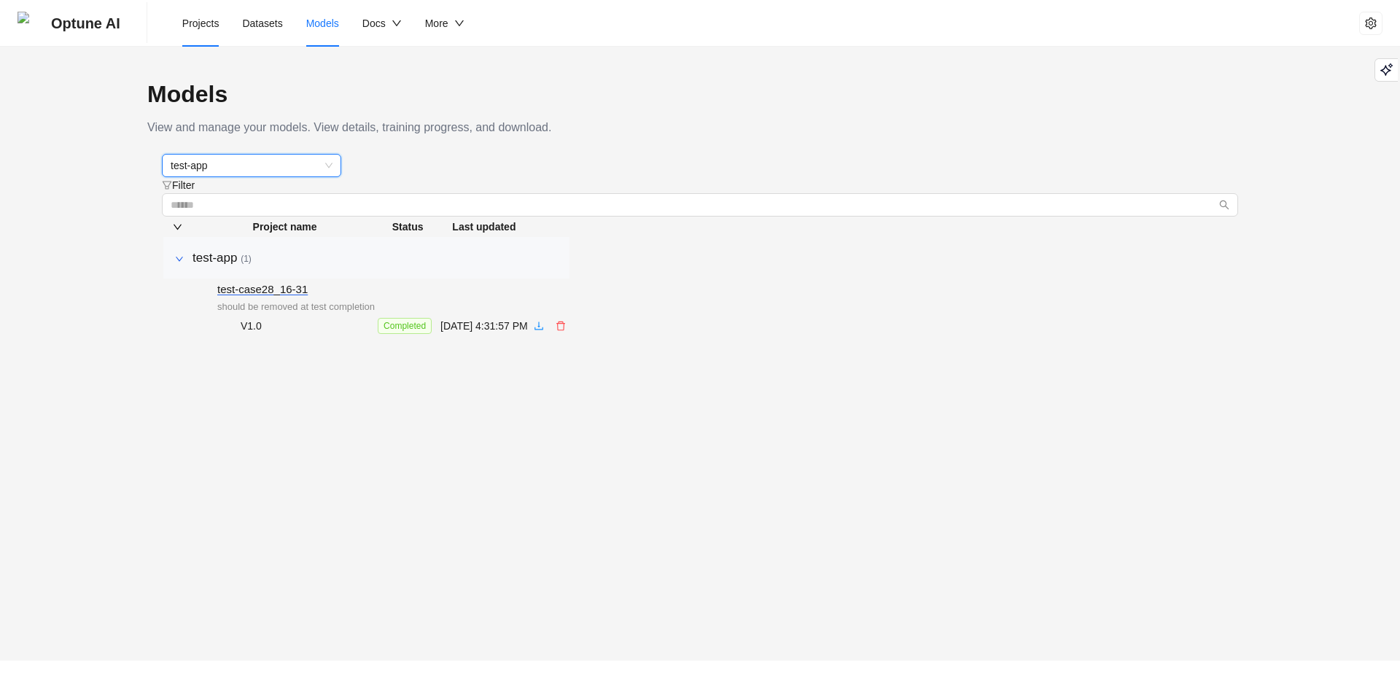
click at [198, 36] on li "Projects" at bounding box center [201, 23] width 61 height 47
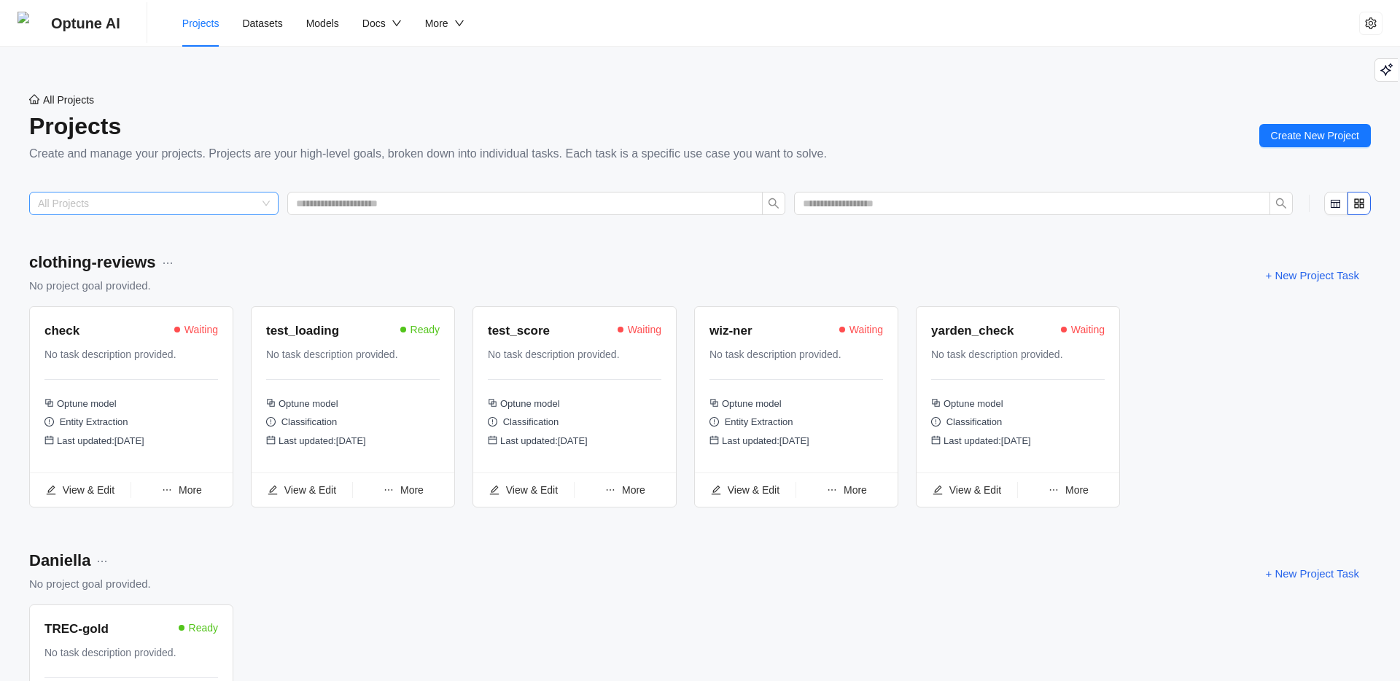
click at [216, 200] on input "search" at bounding box center [147, 203] width 219 height 22
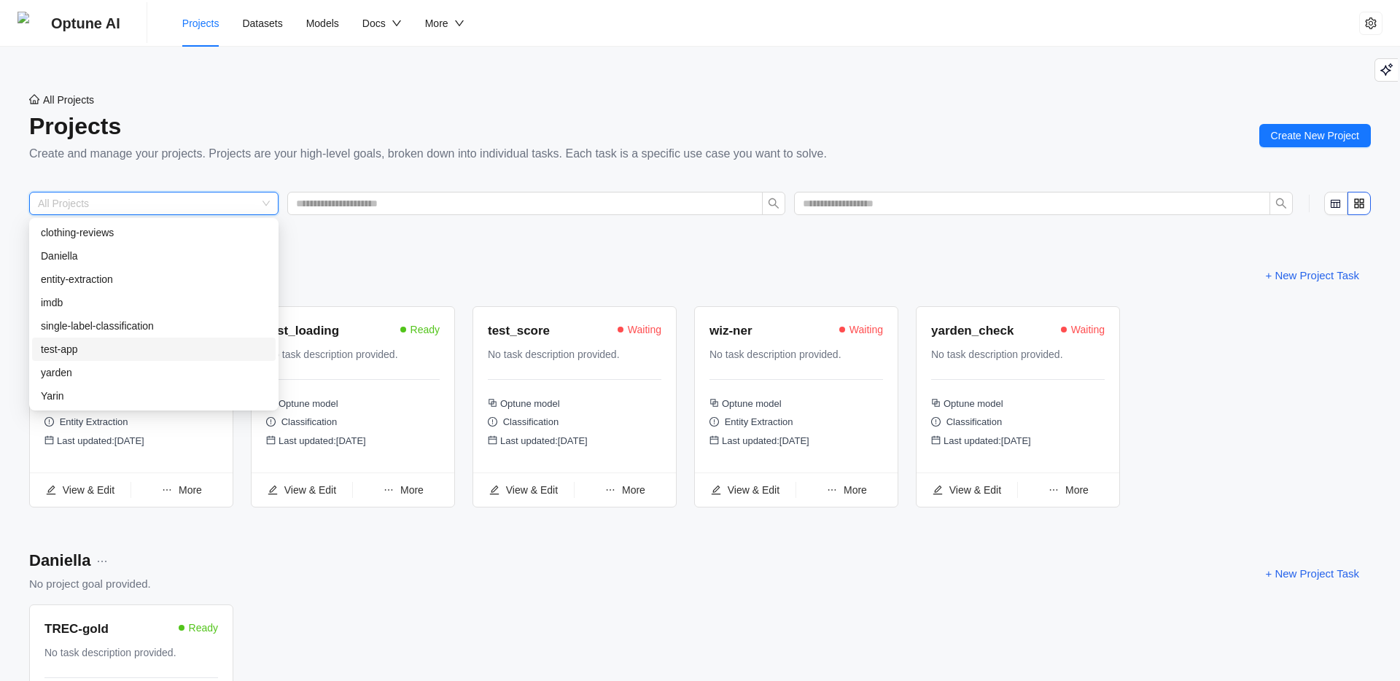
click at [112, 344] on div "test-app" at bounding box center [154, 349] width 226 height 16
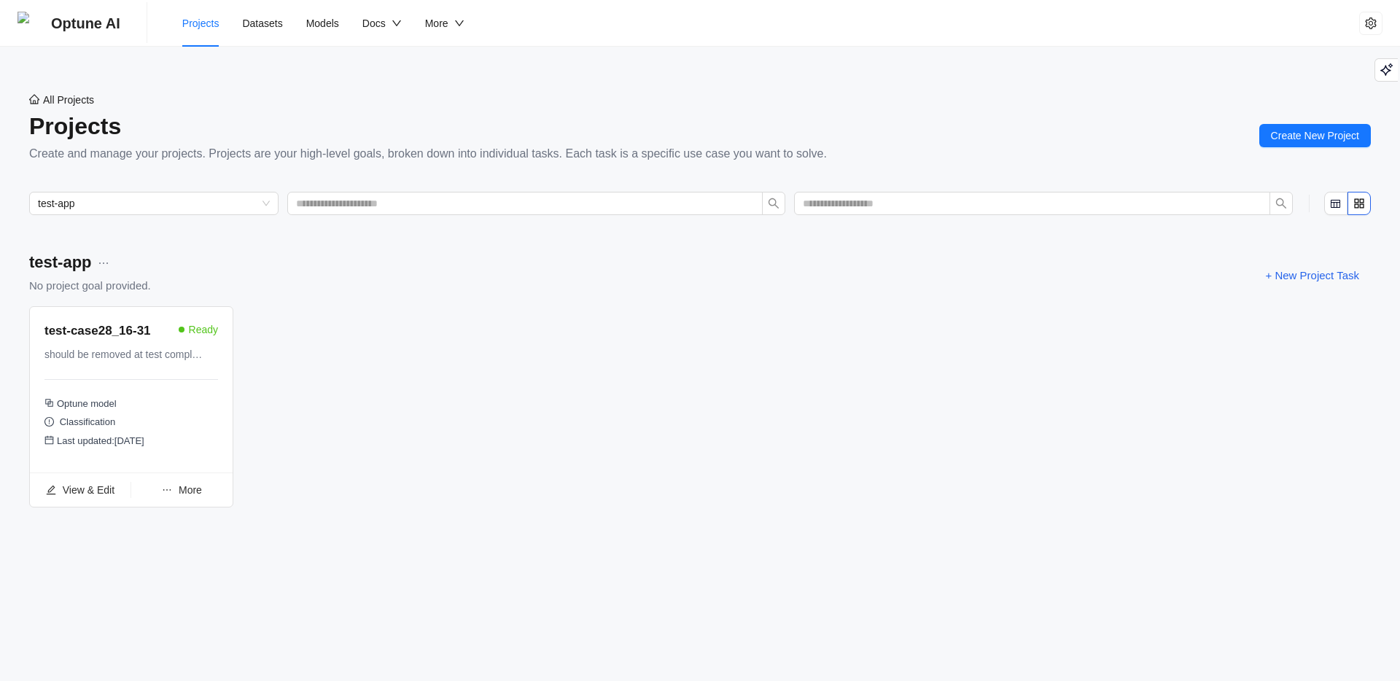
click at [192, 493] on span "More" at bounding box center [190, 490] width 23 height 12
click at [171, 318] on span "Delete Task" at bounding box center [169, 320] width 53 height 12
click at [263, 289] on span "Yes" at bounding box center [254, 287] width 17 height 16
